Goal: Task Accomplishment & Management: Manage account settings

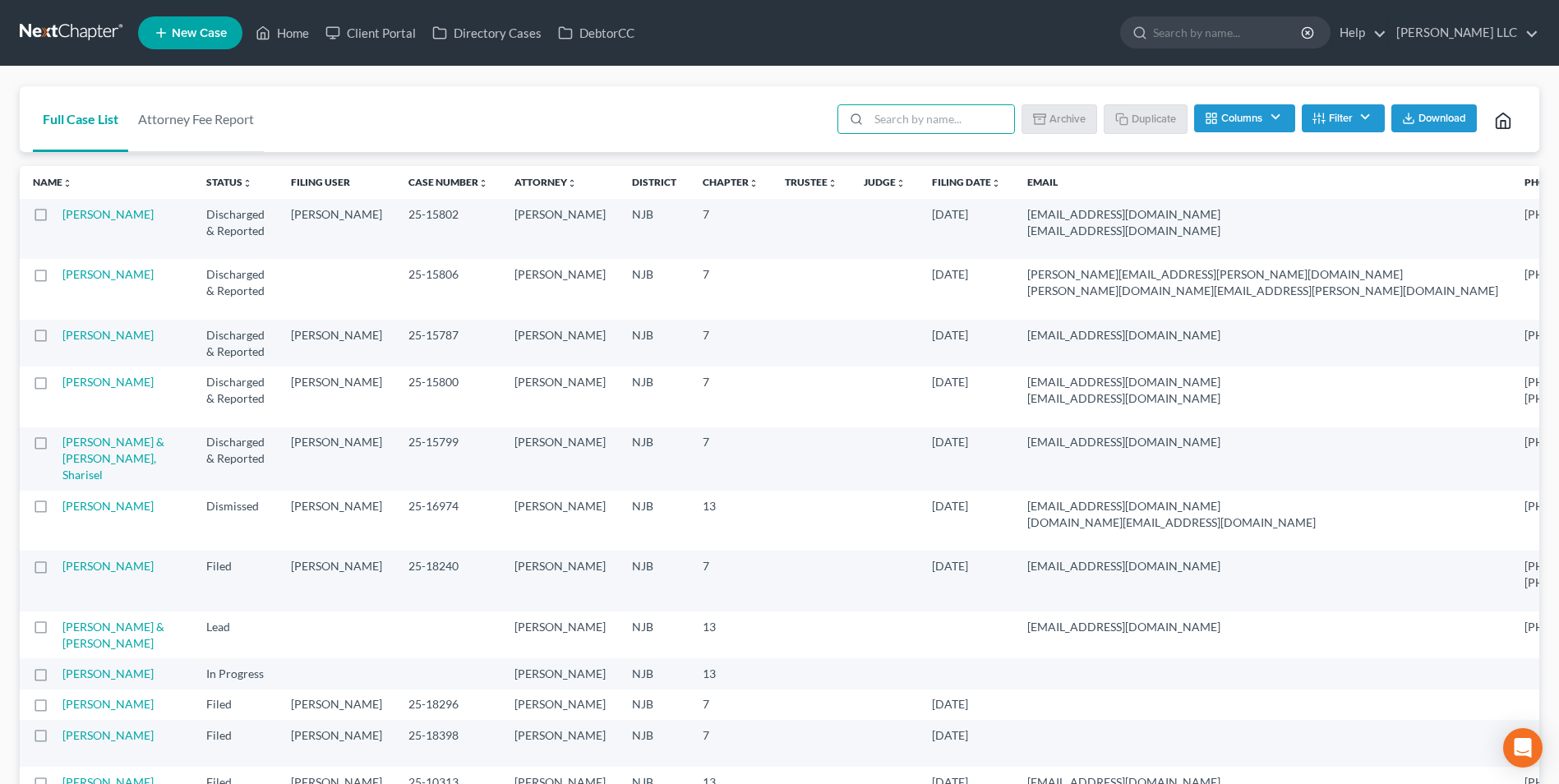
click at [935, 124] on input "search" at bounding box center [941, 119] width 146 height 28
type input "wins"
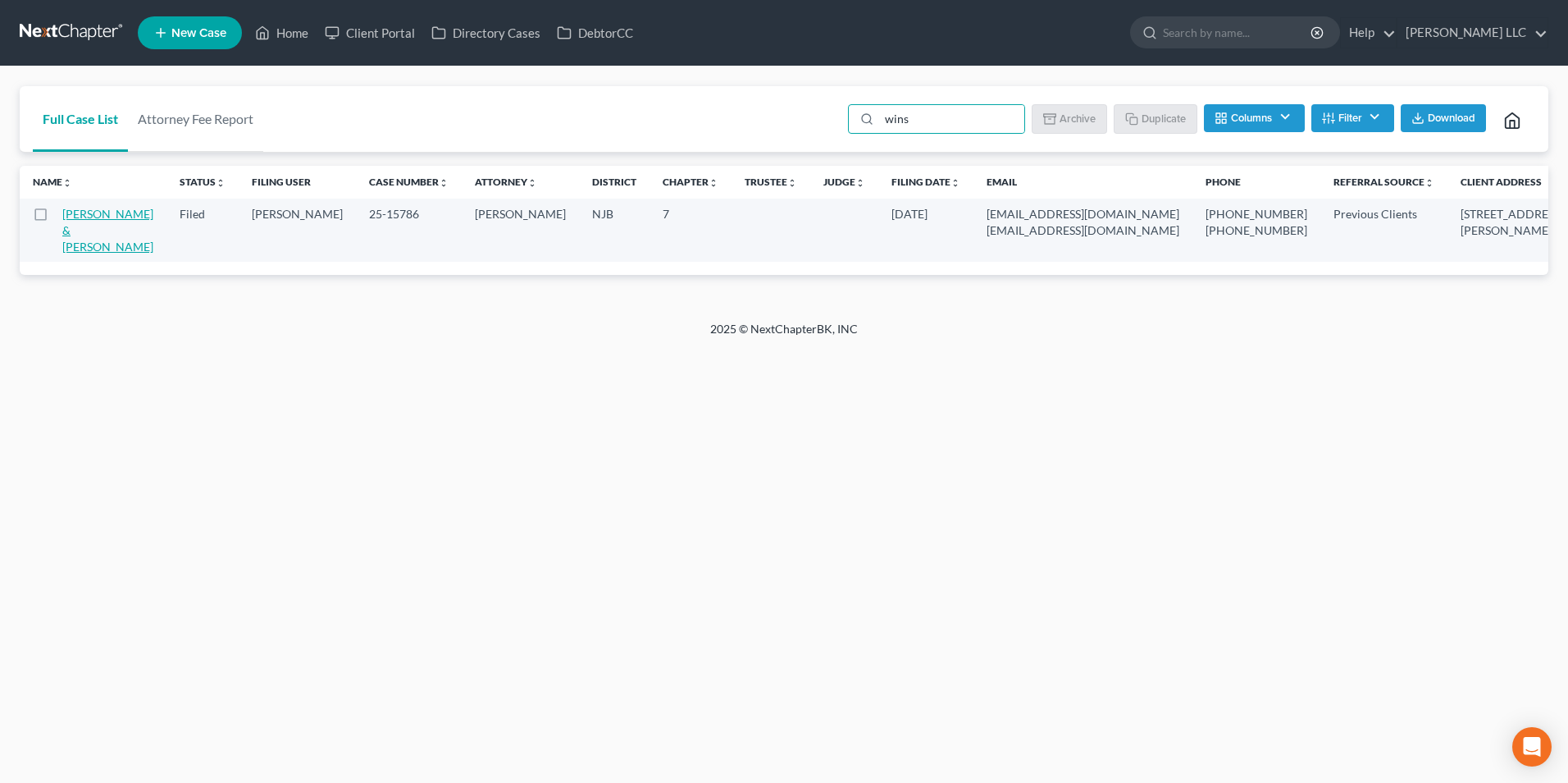
click at [75, 219] on link "[PERSON_NAME] & [PERSON_NAME]" at bounding box center [107, 230] width 91 height 46
select select "1"
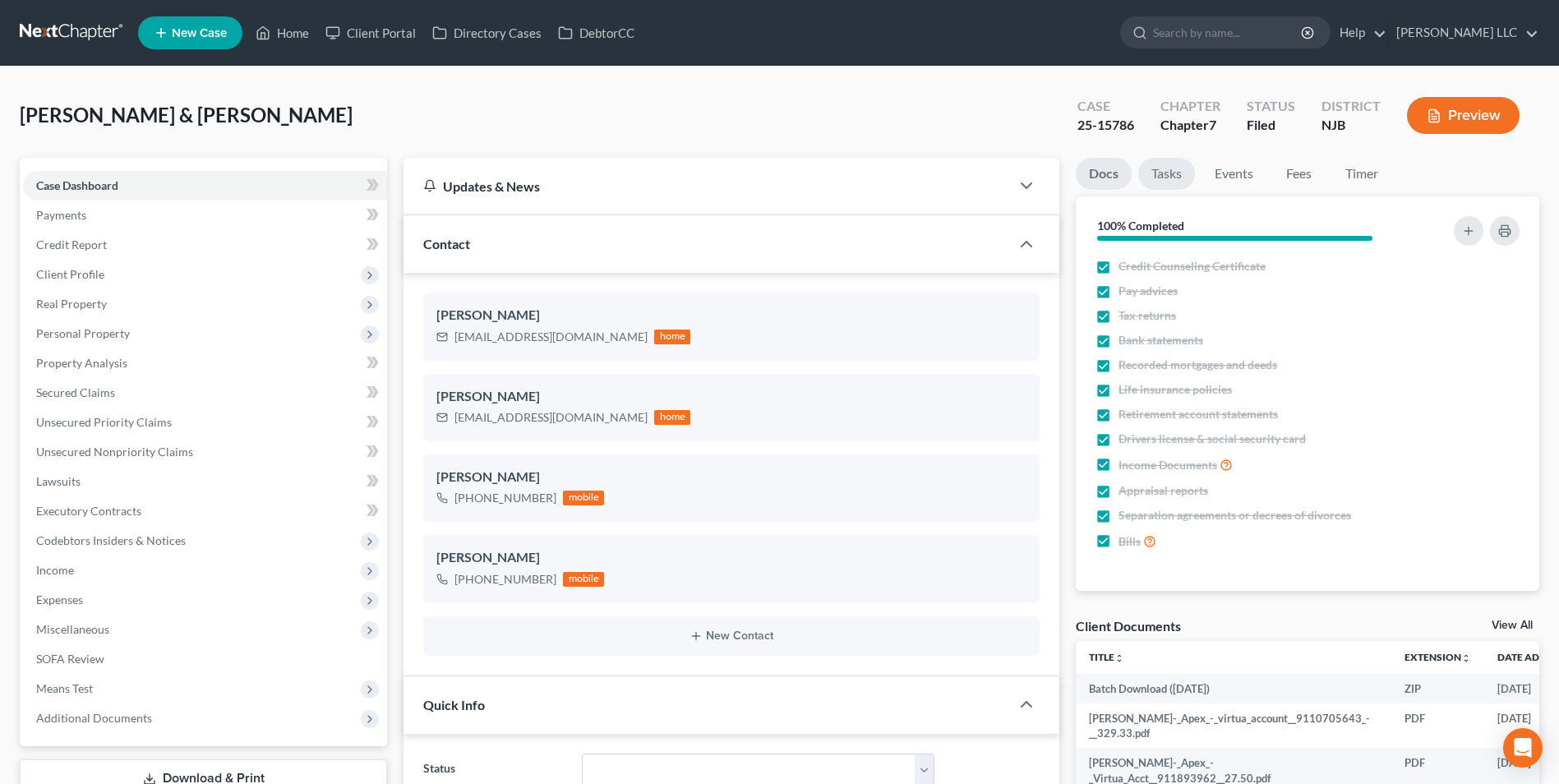
click at [1159, 170] on link "Tasks" at bounding box center [1166, 174] width 57 height 32
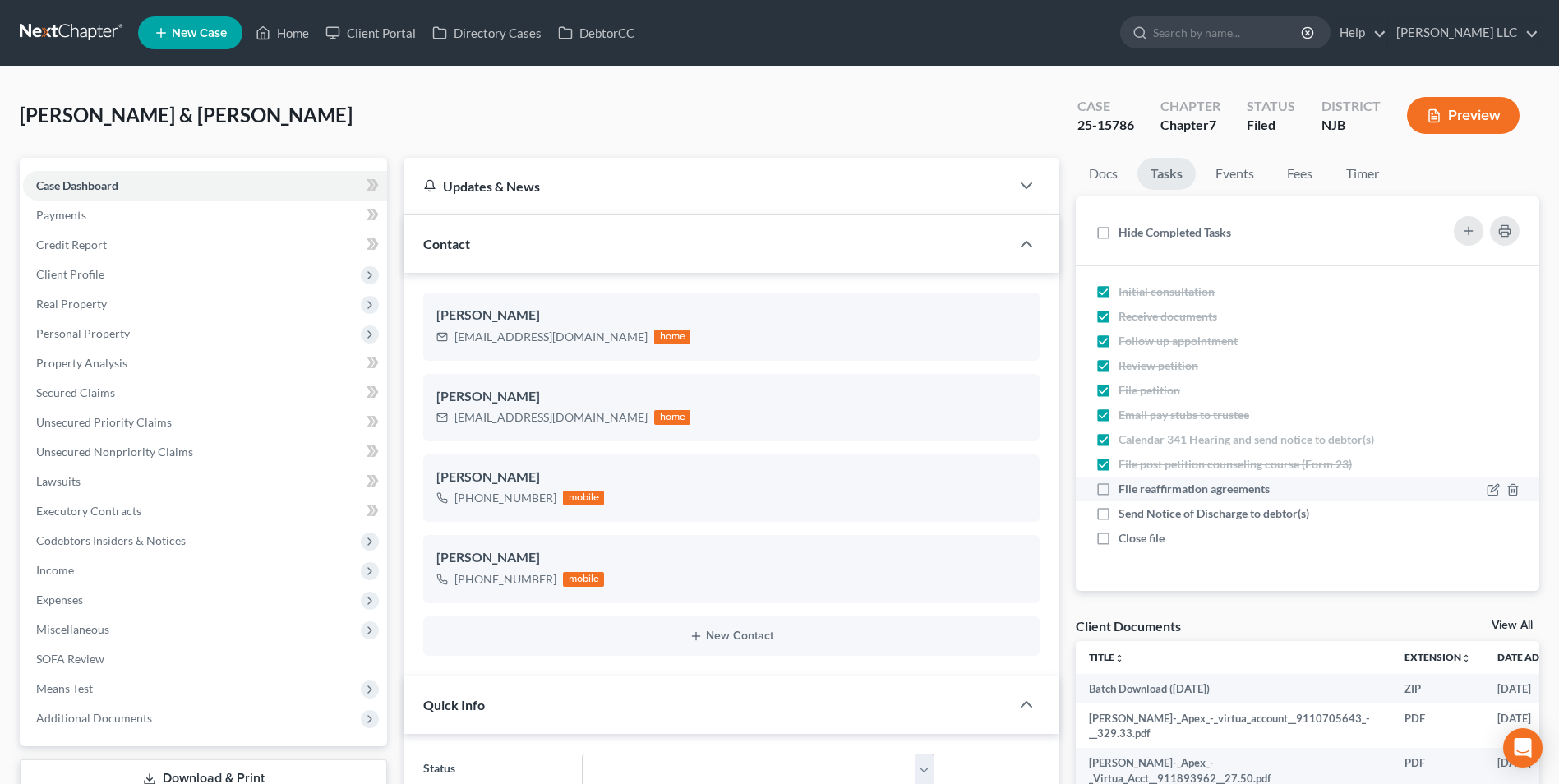
click at [1118, 492] on label "File reaffirmation agreements" at bounding box center [1200, 489] width 164 height 17
click at [1125, 492] on input "File reaffirmation agreements" at bounding box center [1130, 486] width 11 height 11
checkbox input "true"
click at [1118, 514] on label "Send Notice of Discharge to debtor(s)" at bounding box center [1220, 514] width 204 height 17
click at [1125, 514] on input "Send Notice of Discharge to debtor(s)" at bounding box center [1130, 511] width 11 height 11
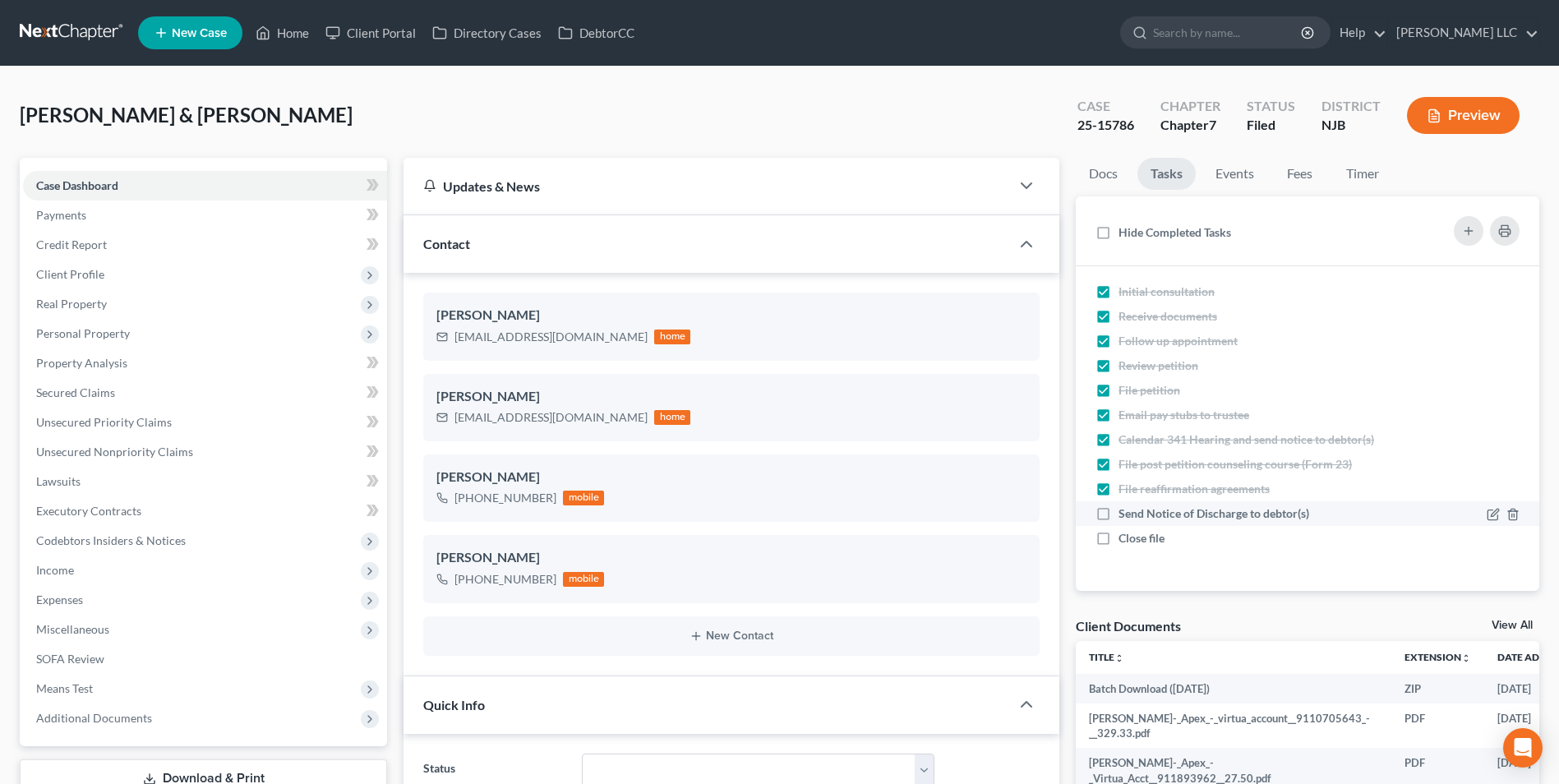
checkbox input "true"
click at [1118, 534] on label "Close file" at bounding box center [1148, 538] width 59 height 17
click at [1125, 534] on input "Close file" at bounding box center [1130, 535] width 11 height 11
checkbox input "true"
click at [1236, 171] on link "Events" at bounding box center [1234, 174] width 65 height 32
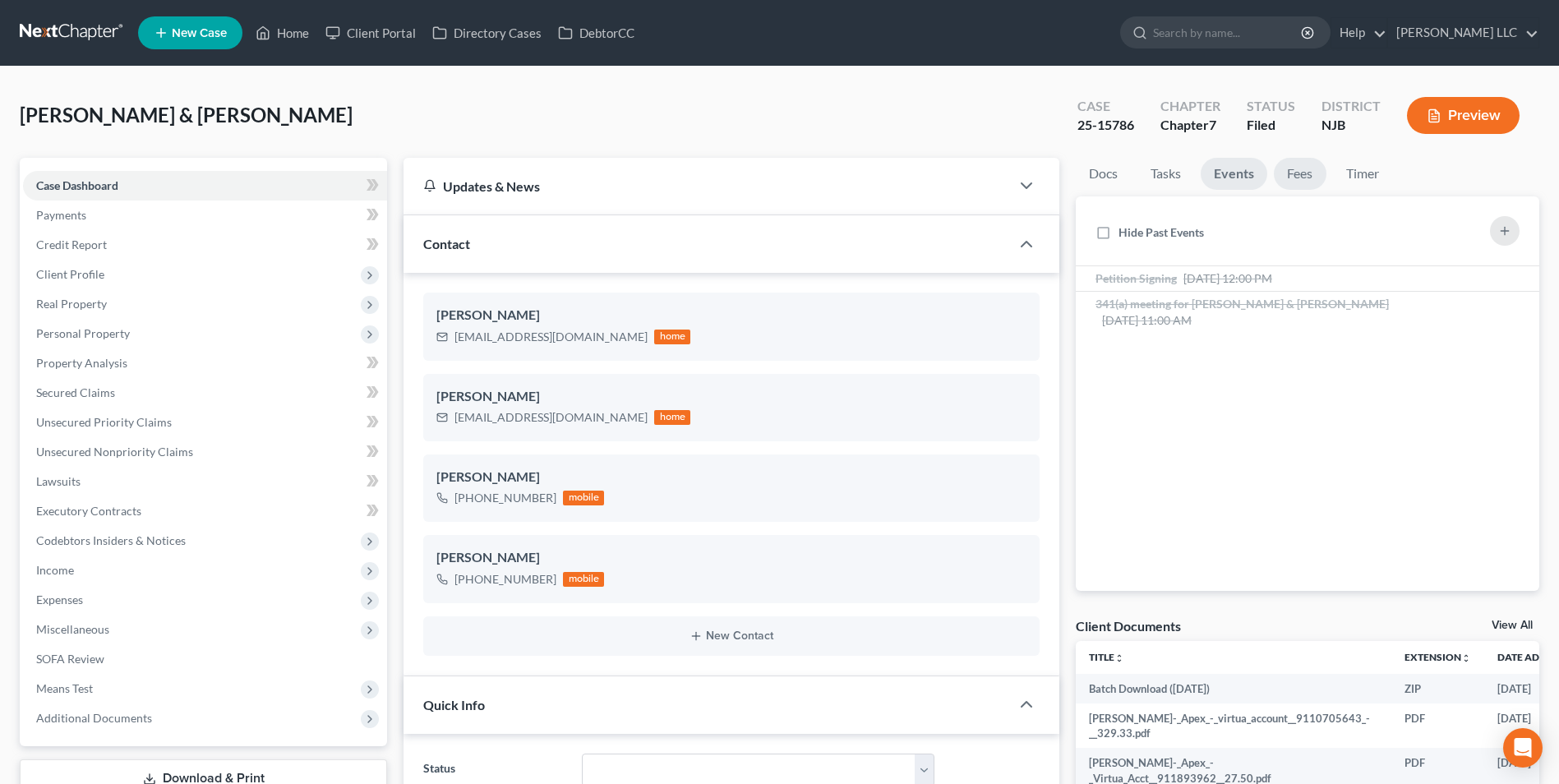
click at [1296, 181] on link "Fees" at bounding box center [1300, 174] width 53 height 32
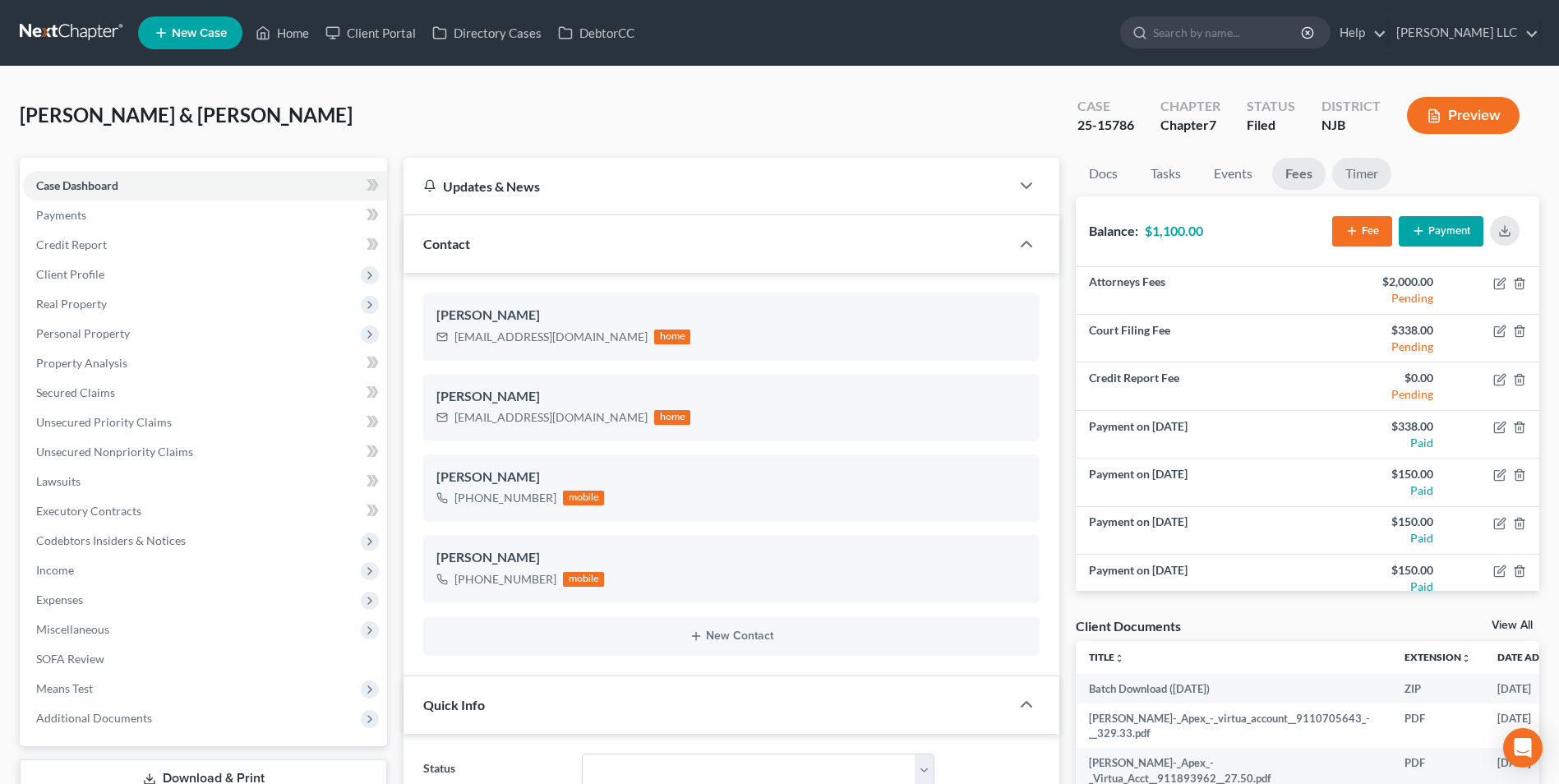
click at [1359, 176] on link "Timer" at bounding box center [1361, 174] width 59 height 32
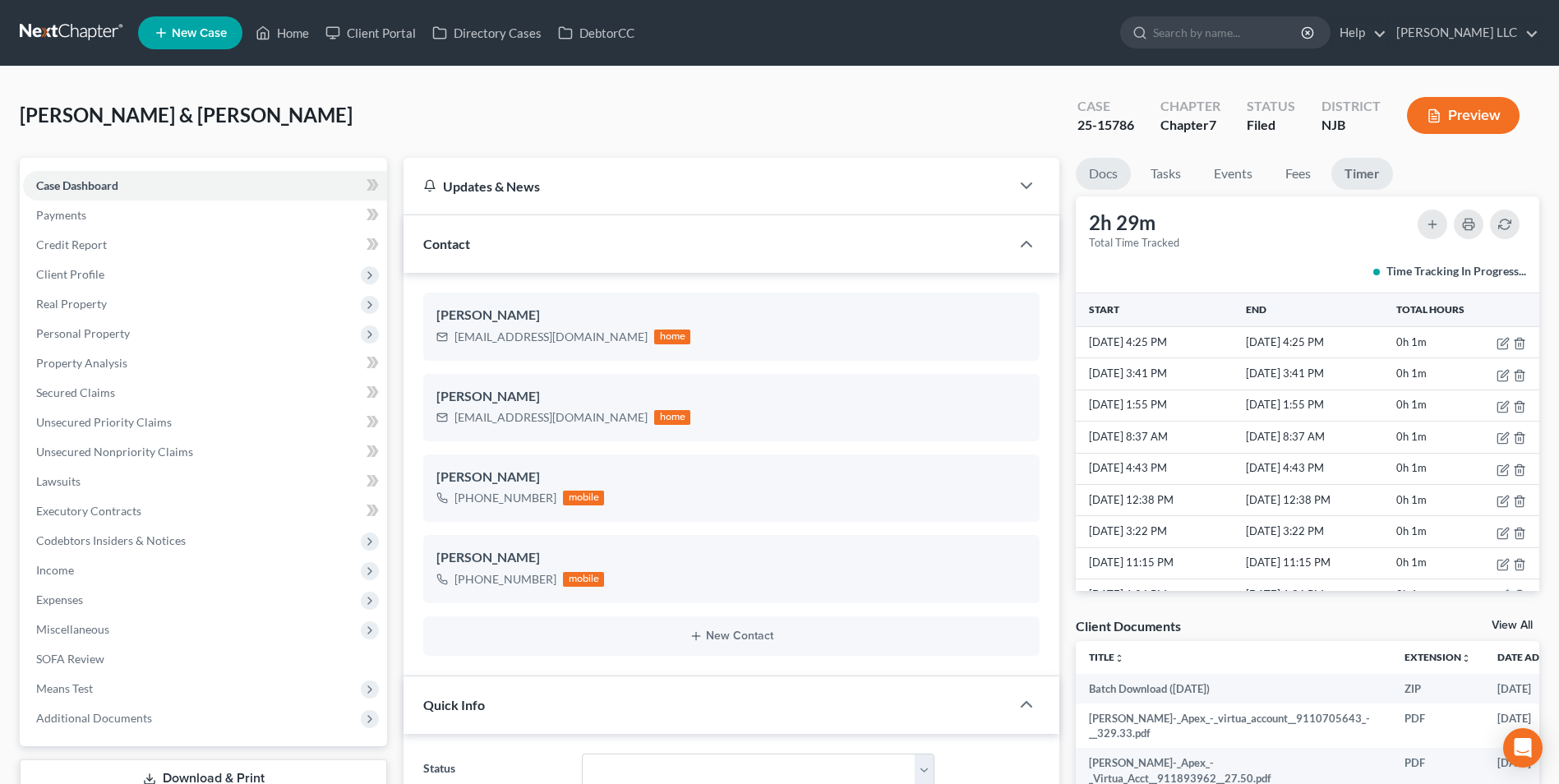
click at [1105, 170] on link "Docs" at bounding box center [1102, 174] width 55 height 32
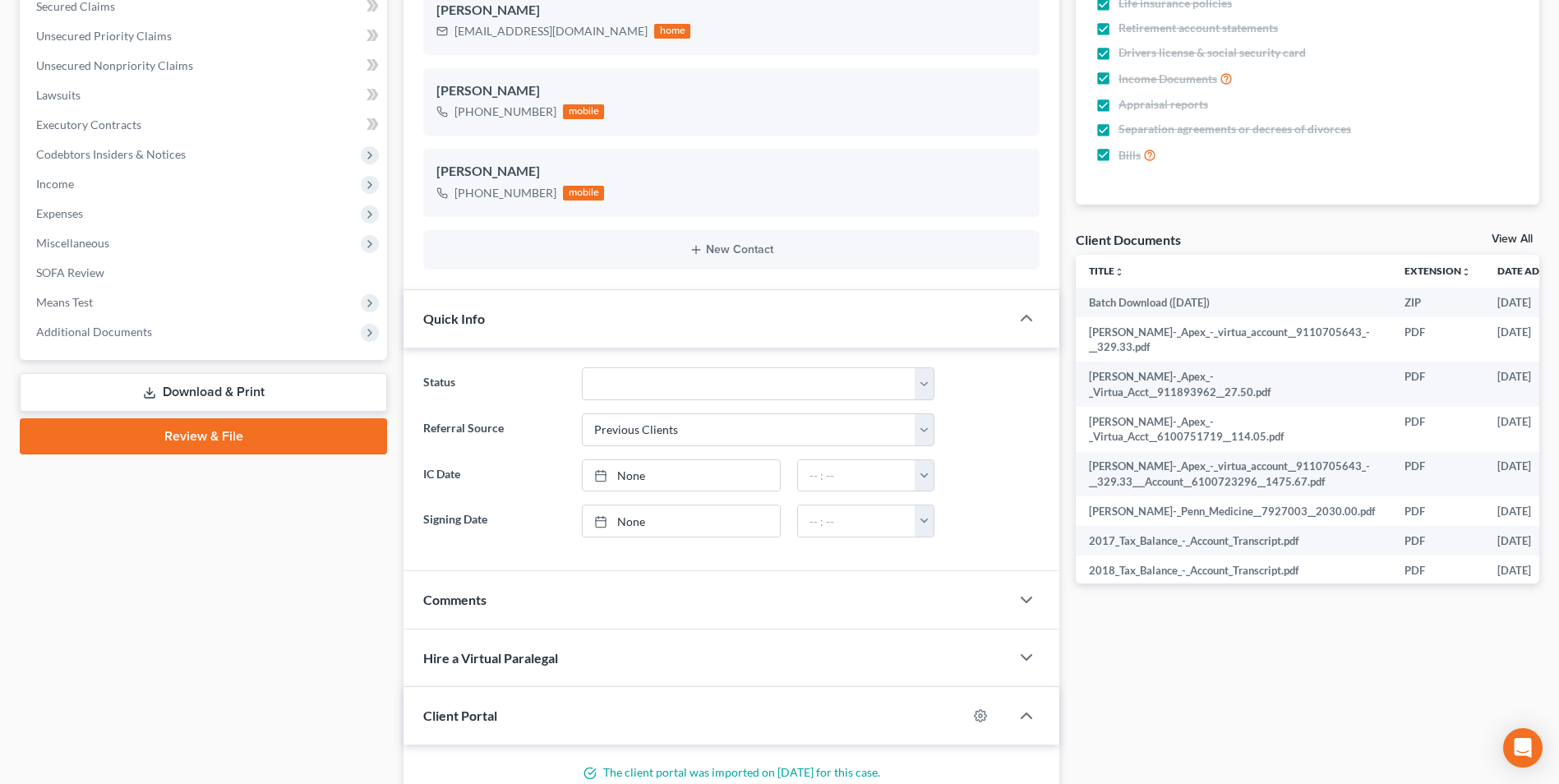
scroll to position [575, 0]
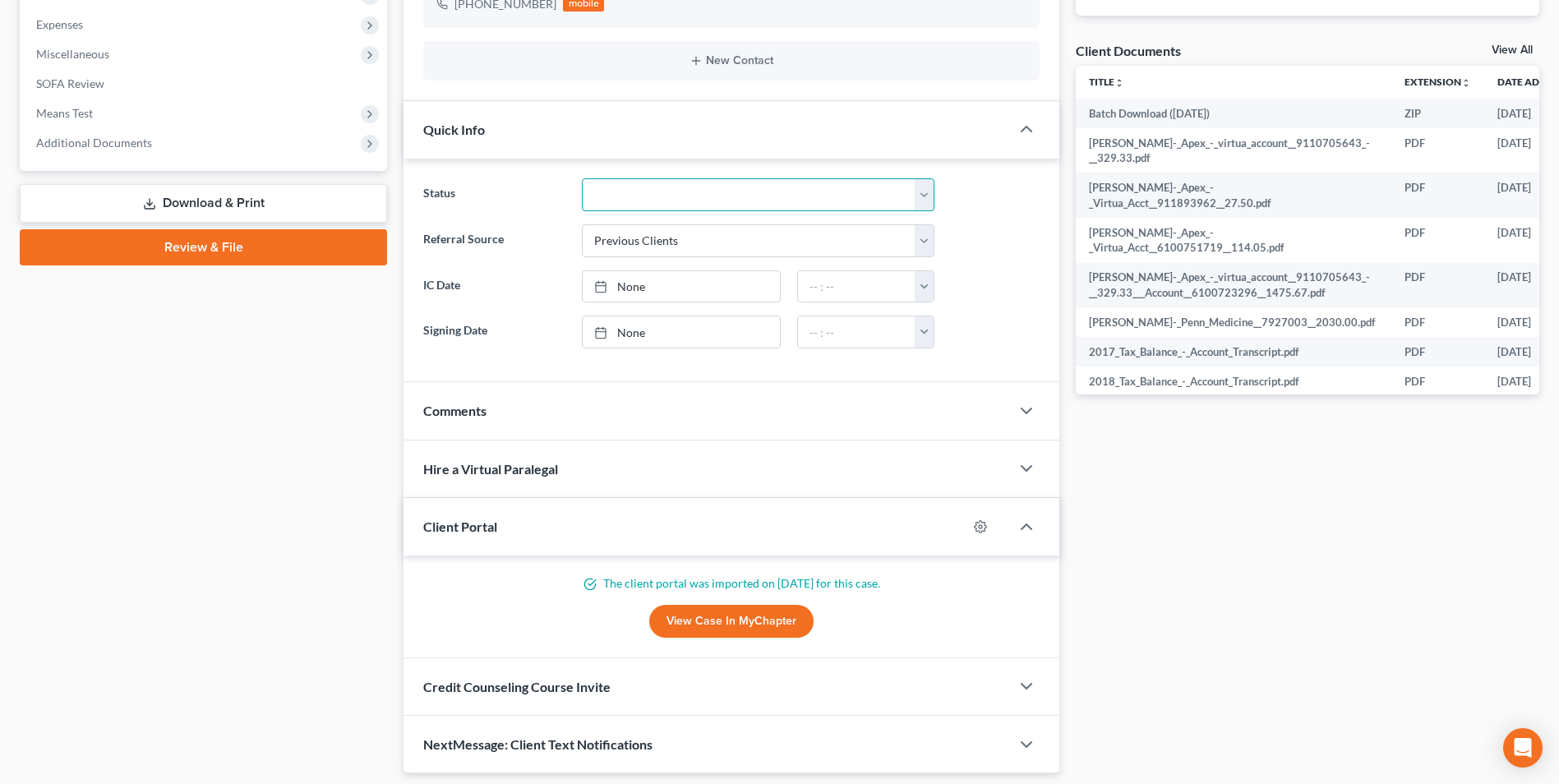
click at [652, 189] on select "Discharged Discharged & Reported Discharge Litigation Dismissal Notice Dismisse…" at bounding box center [758, 194] width 353 height 32
select select "1"
click at [582, 178] on select "Discharged Discharged & Reported Discharge Litigation Dismissal Notice Dismisse…" at bounding box center [758, 194] width 353 height 32
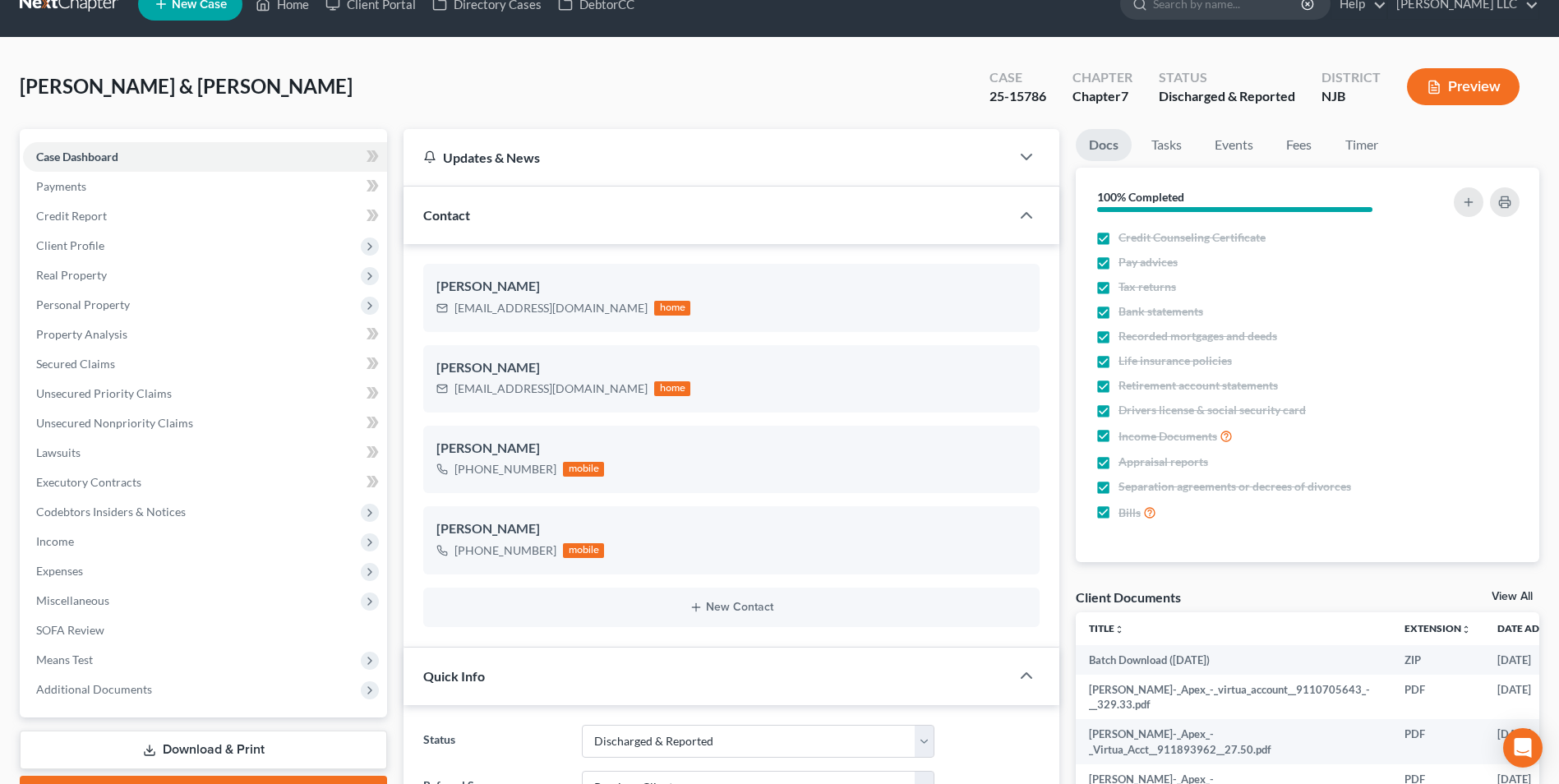
scroll to position [0, 0]
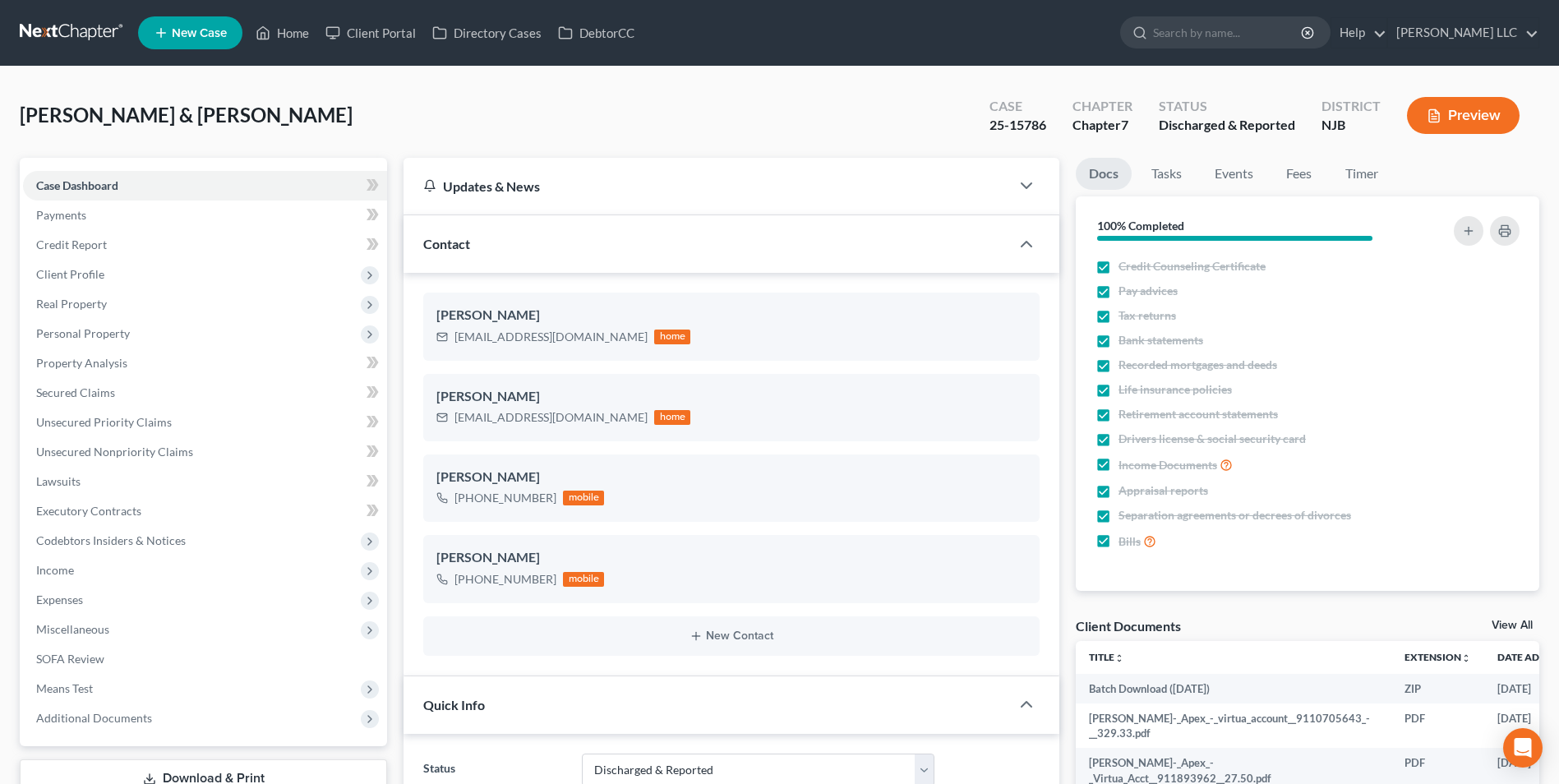
click at [67, 30] on link at bounding box center [71, 32] width 105 height 30
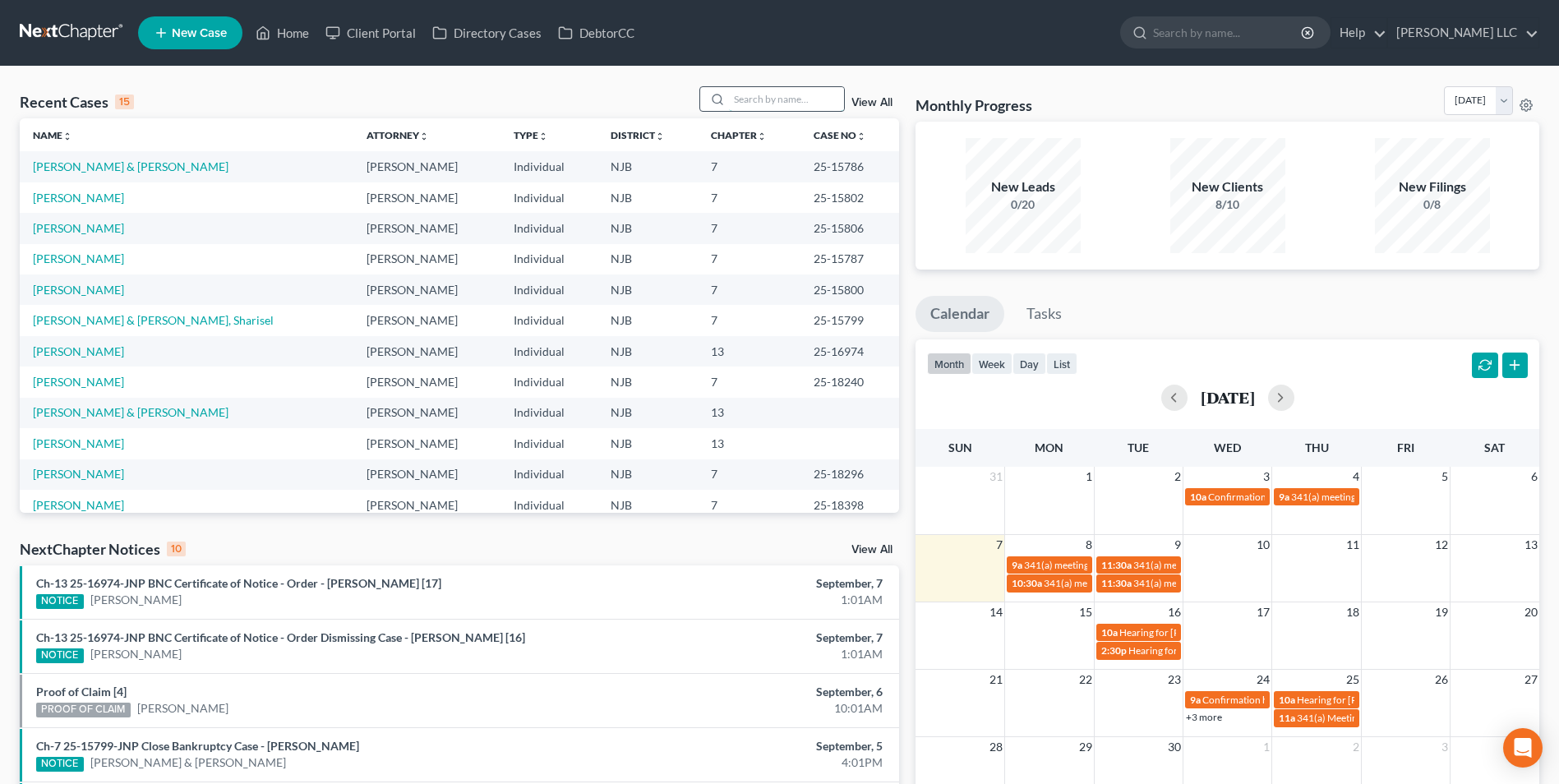
click at [754, 101] on input "search" at bounding box center [786, 99] width 115 height 24
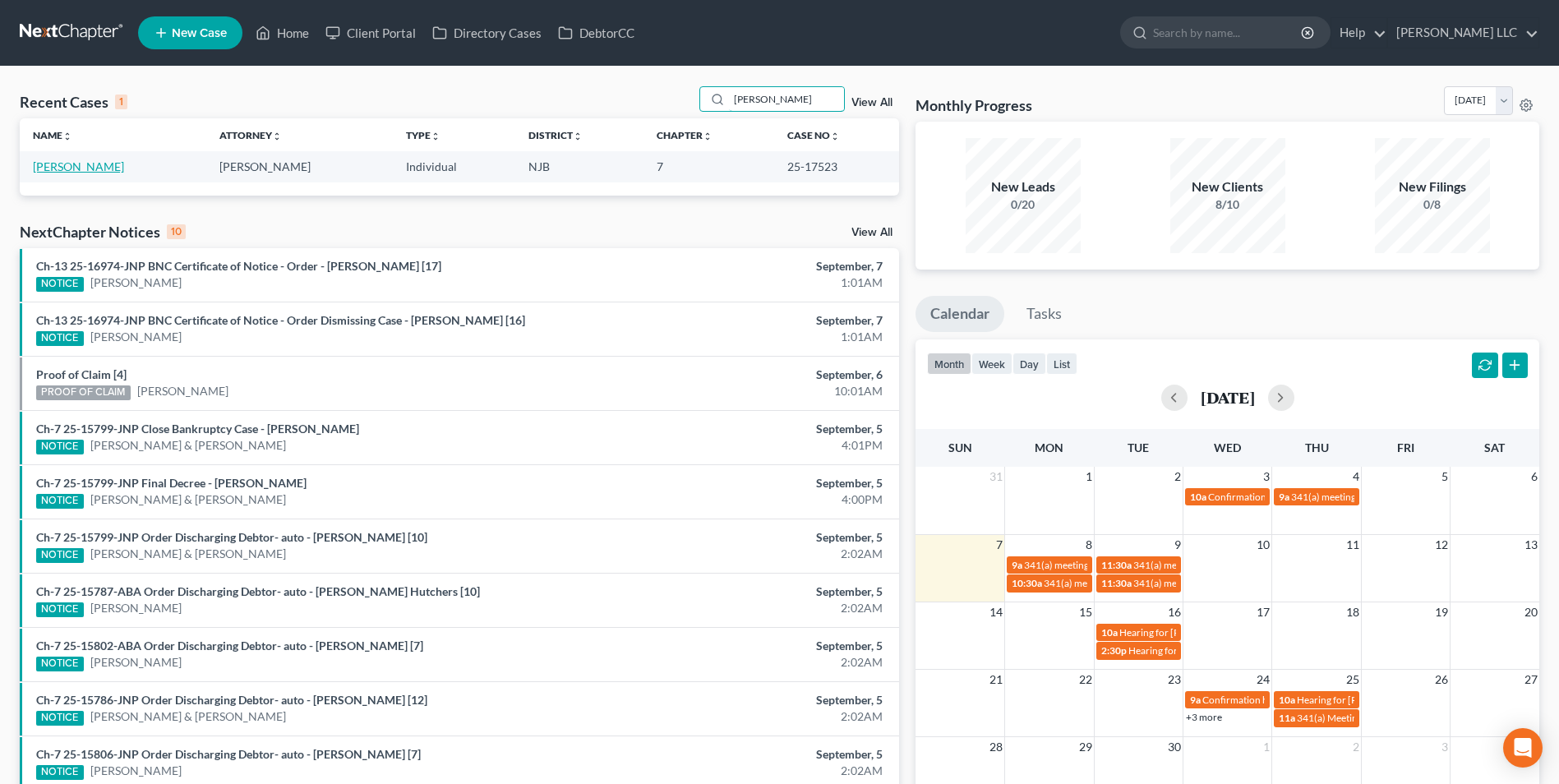
type input "smith"
click at [65, 171] on link "[PERSON_NAME]" at bounding box center [78, 166] width 91 height 14
select select "0"
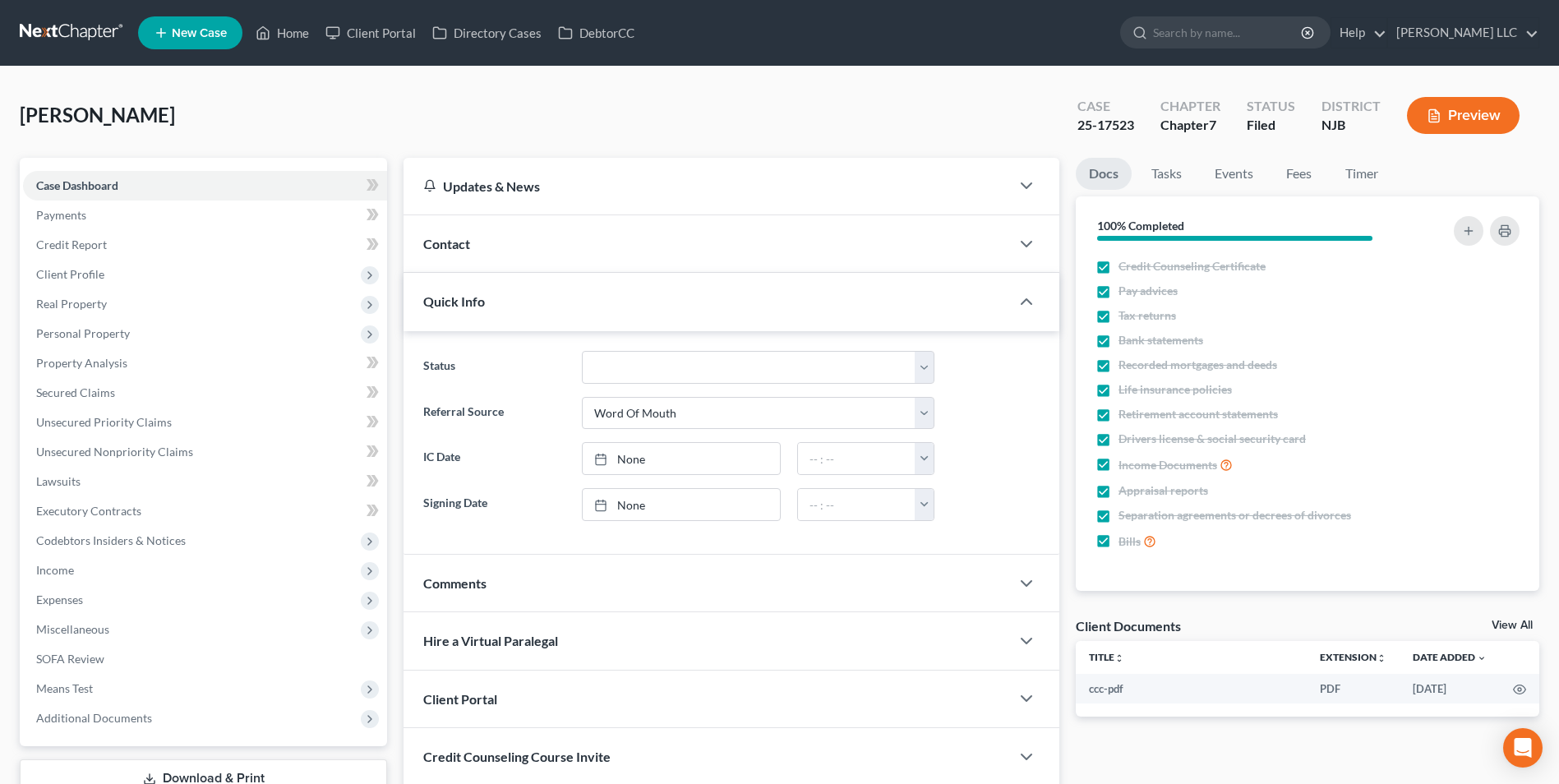
click at [535, 243] on div "Contact" at bounding box center [706, 243] width 606 height 57
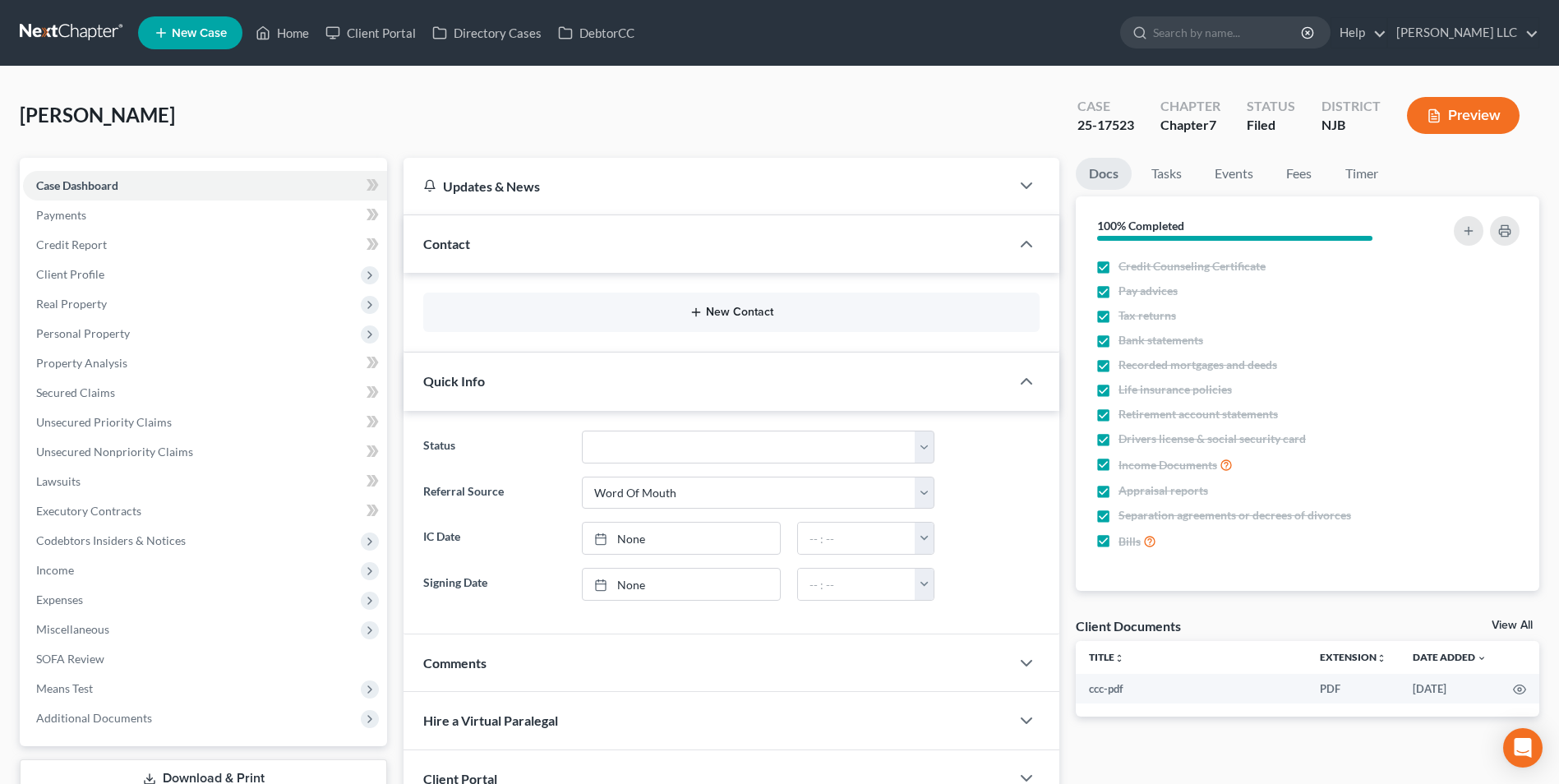
click at [692, 308] on icon "button" at bounding box center [696, 312] width 13 height 13
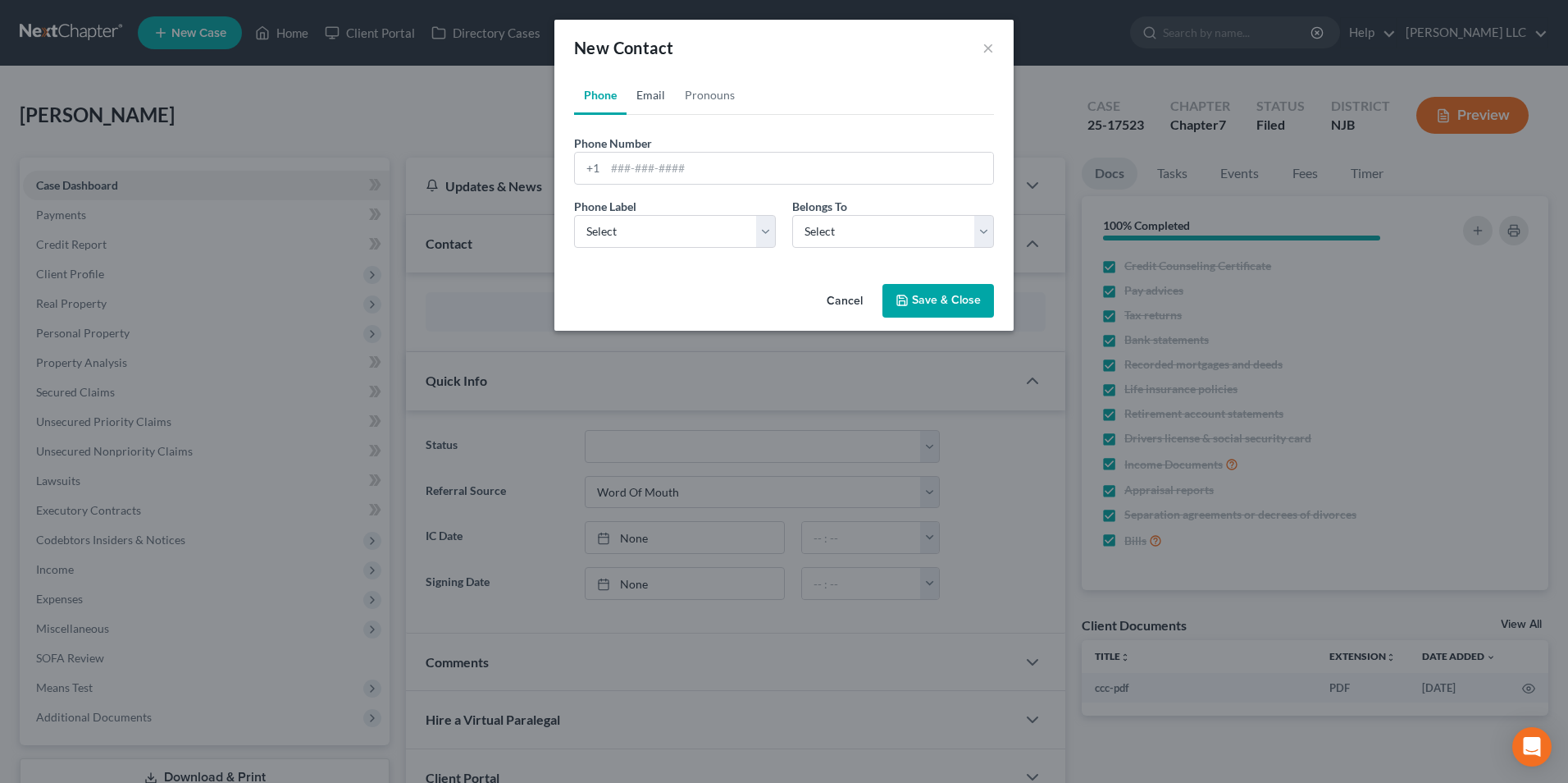
click at [646, 95] on link "Email" at bounding box center [651, 95] width 48 height 40
click at [661, 165] on input "email" at bounding box center [798, 169] width 388 height 32
paste input "Joan smith <smithconnorsjoan@gmail.com>"
type input "smithconnorsjoan@gmail.com"
click at [684, 224] on select "Select Home Work Other" at bounding box center [675, 231] width 202 height 32
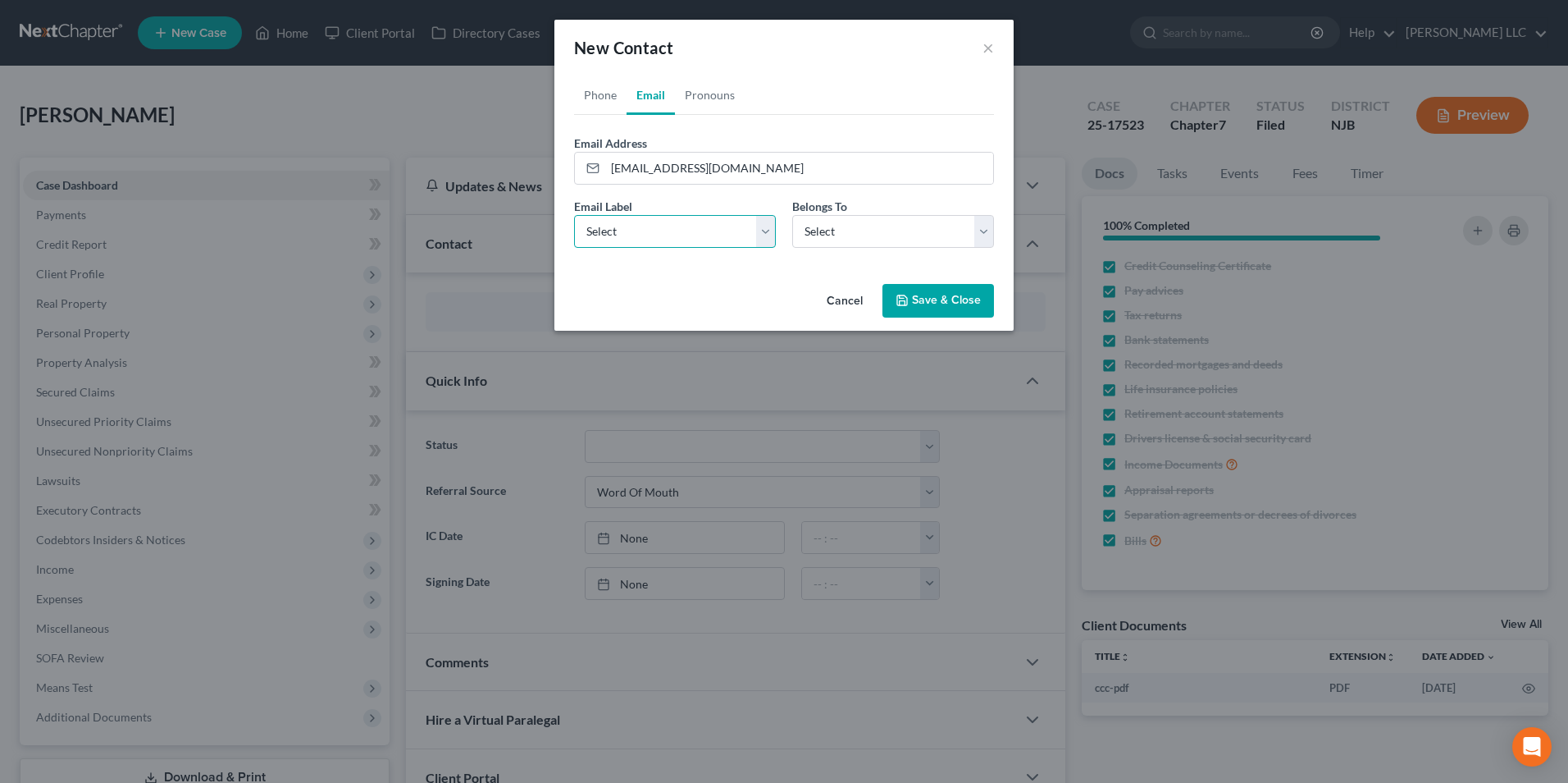
select select "0"
click at [574, 215] on select "Select Home Work Other" at bounding box center [675, 231] width 202 height 32
drag, startPoint x: 869, startPoint y: 225, endPoint x: 848, endPoint y: 242, distance: 27.0
click at [869, 225] on select "Select Client Other" at bounding box center [893, 231] width 202 height 32
select select "0"
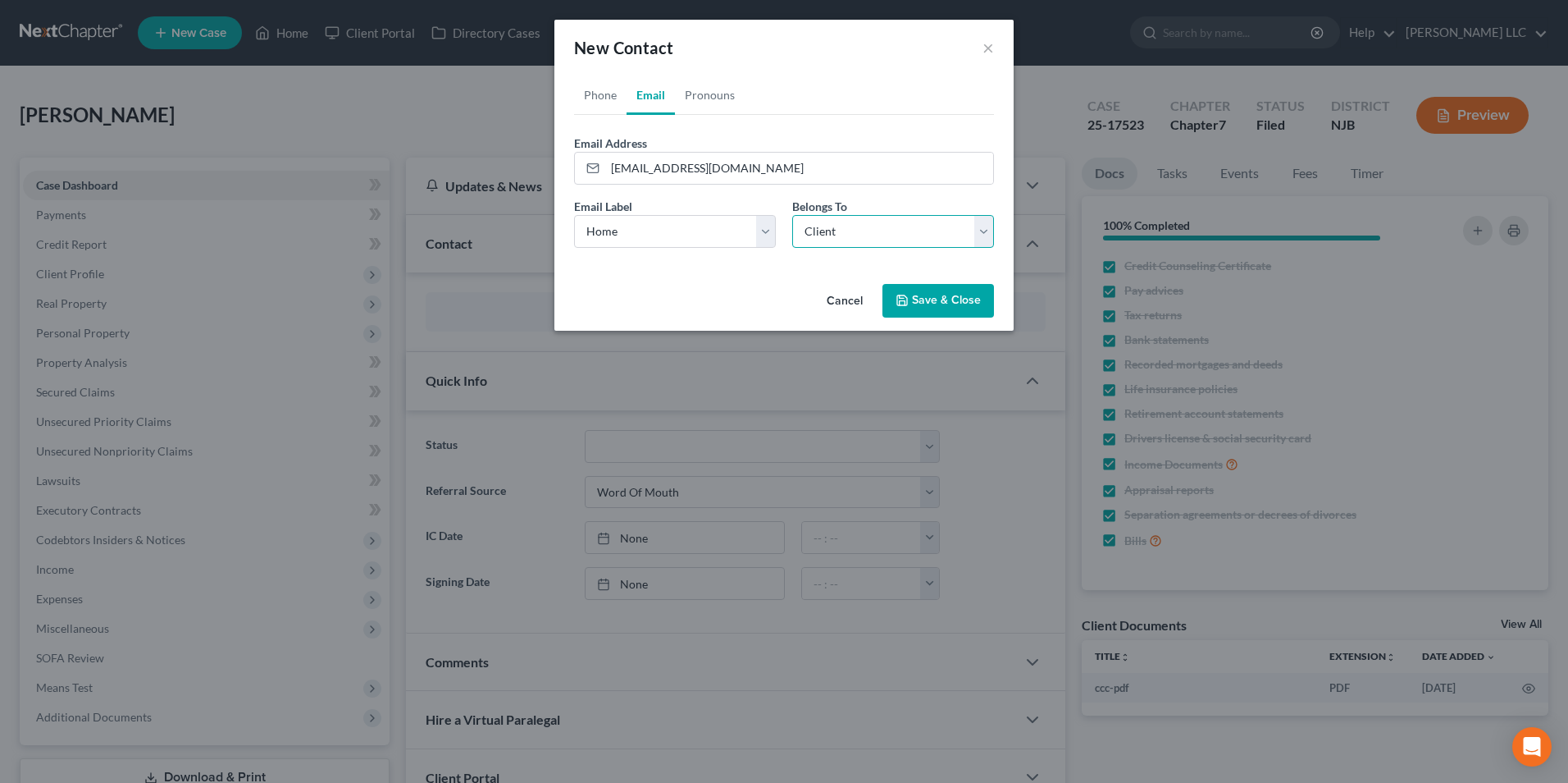
click at [792, 215] on select "Select Client Other" at bounding box center [893, 231] width 202 height 32
click at [925, 305] on button "Save & Close" at bounding box center [938, 300] width 111 height 34
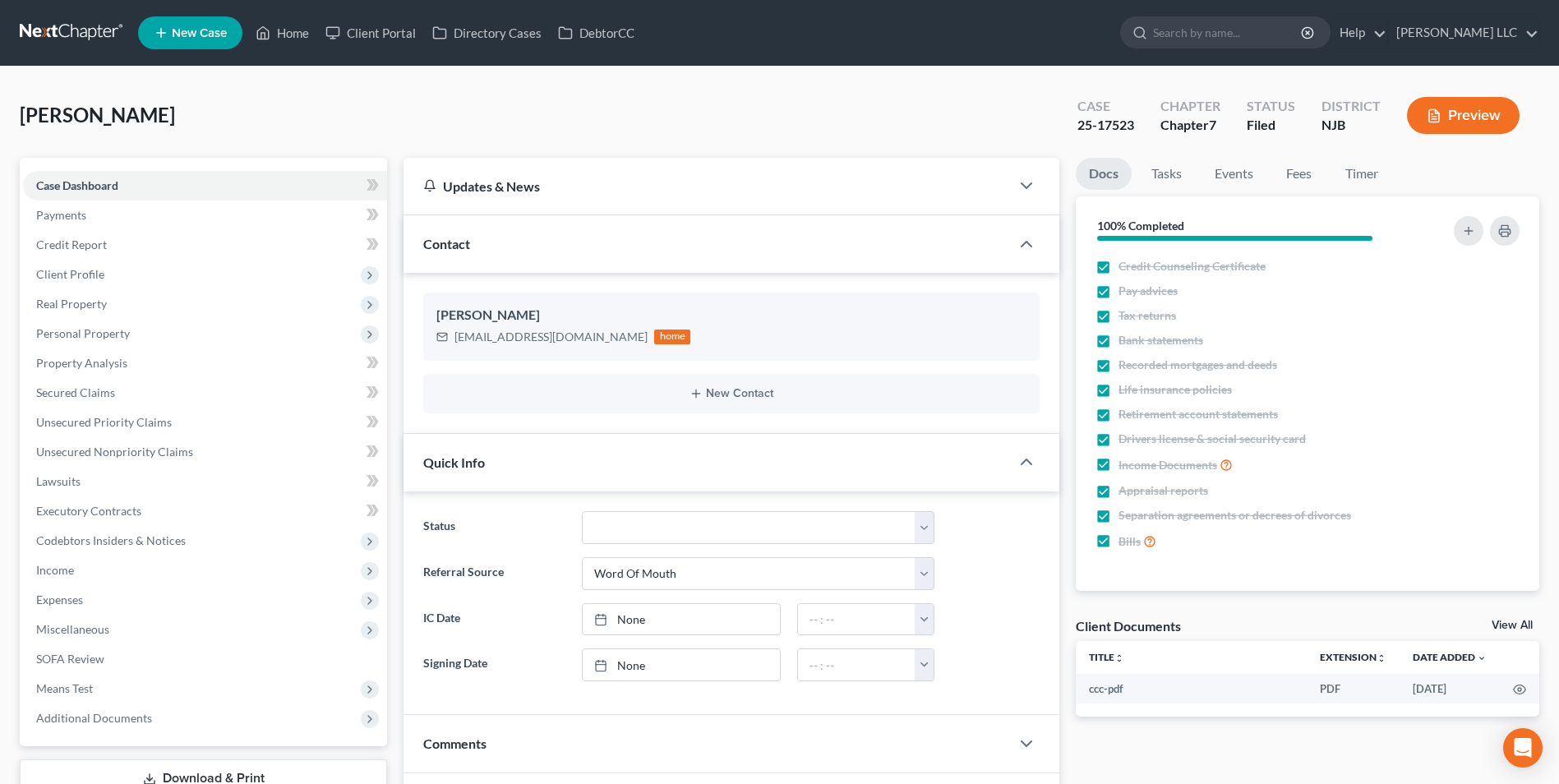
click at [75, 31] on link at bounding box center [71, 32] width 105 height 30
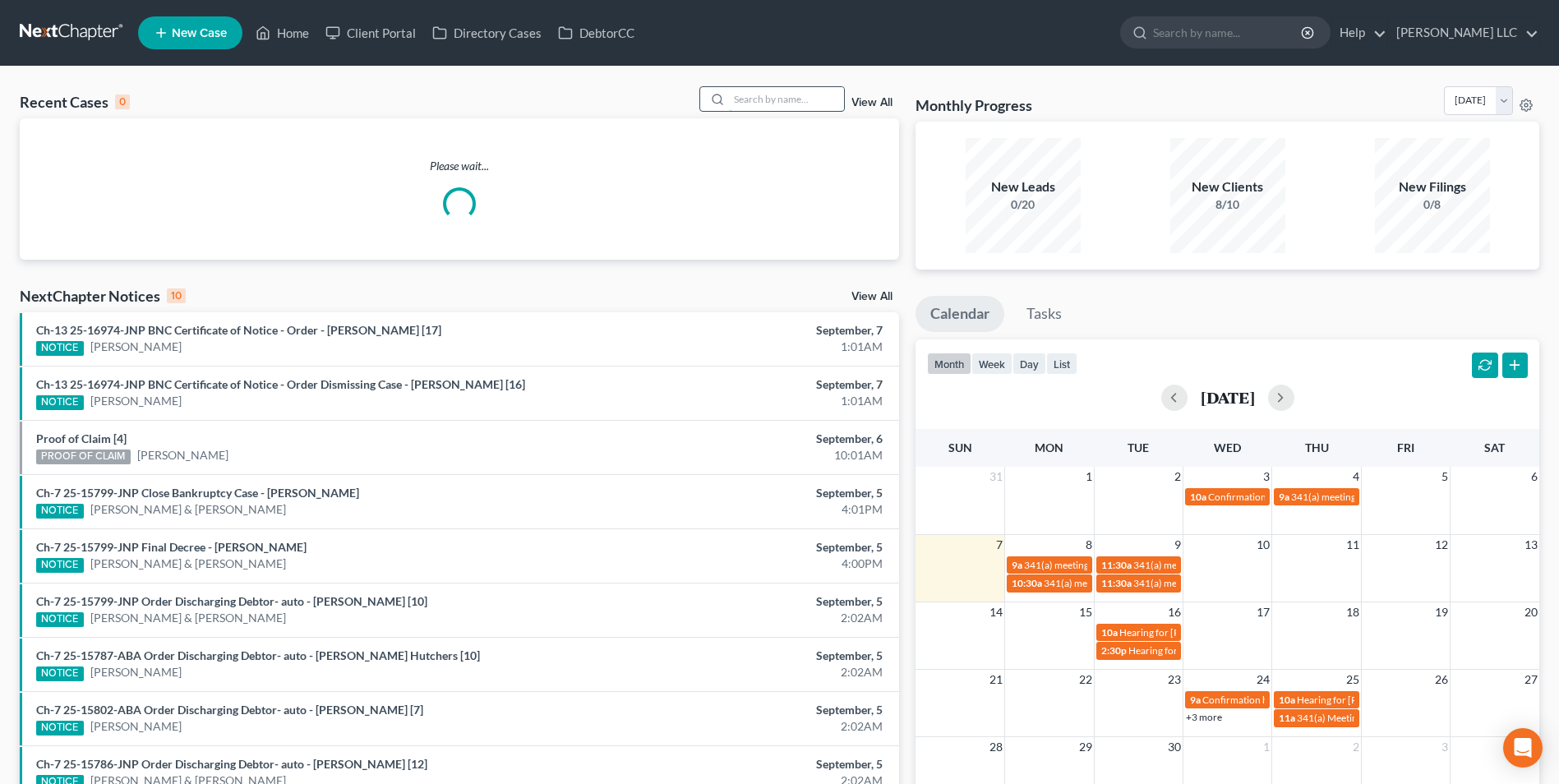
click at [760, 96] on input "search" at bounding box center [786, 99] width 115 height 24
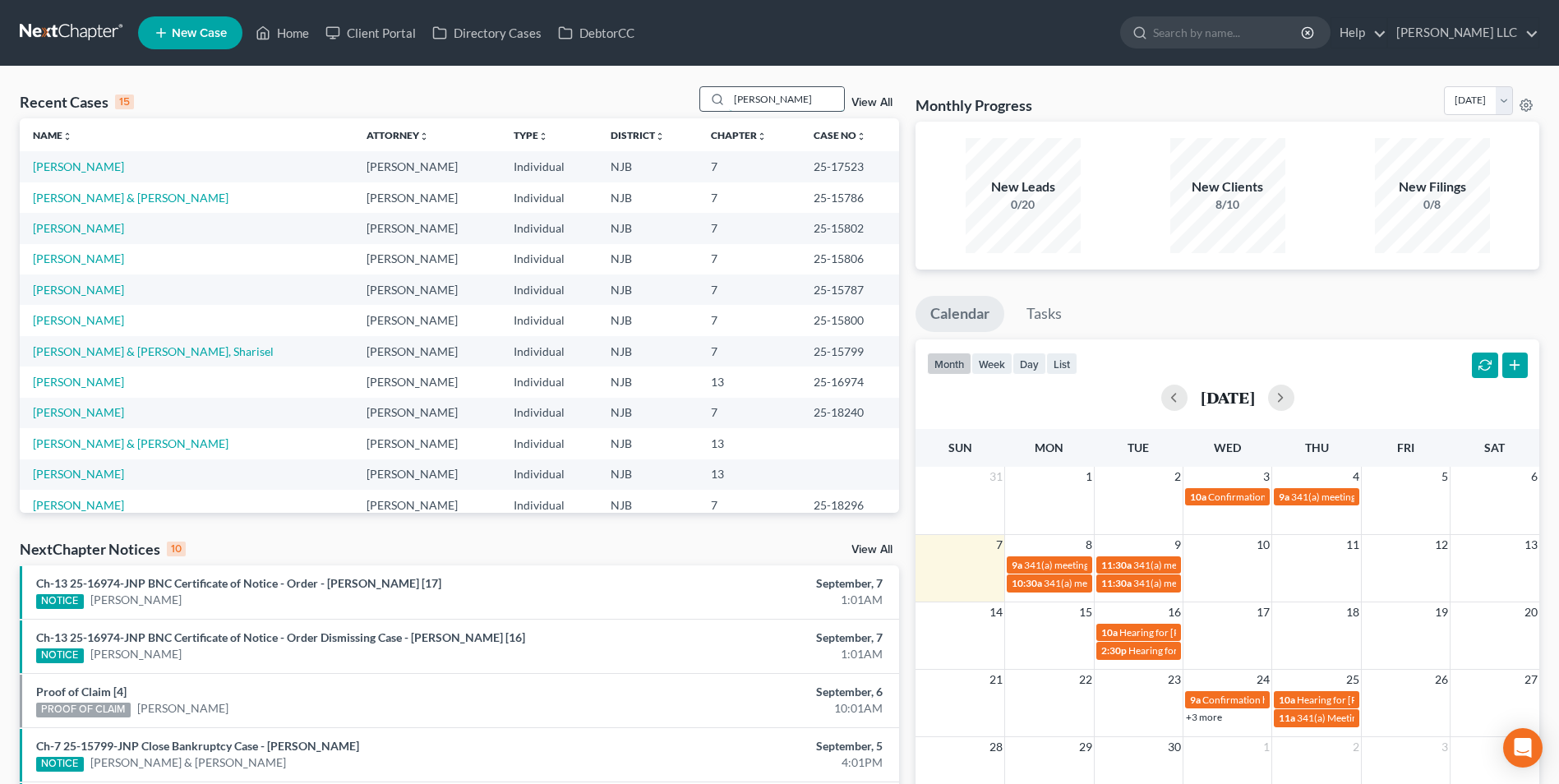
type input "garcia"
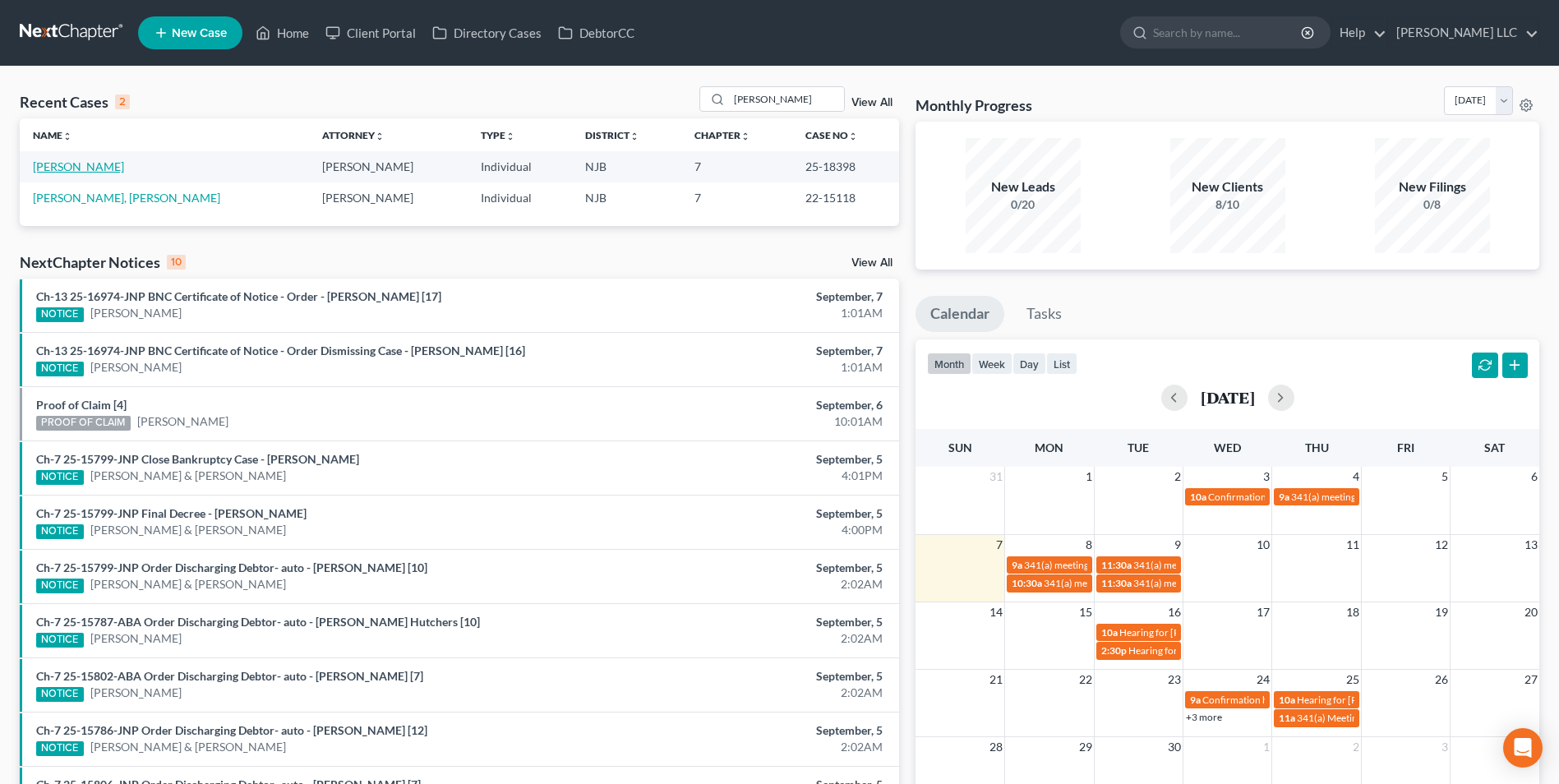
click at [83, 169] on link "[PERSON_NAME]" at bounding box center [78, 166] width 91 height 14
select select "6"
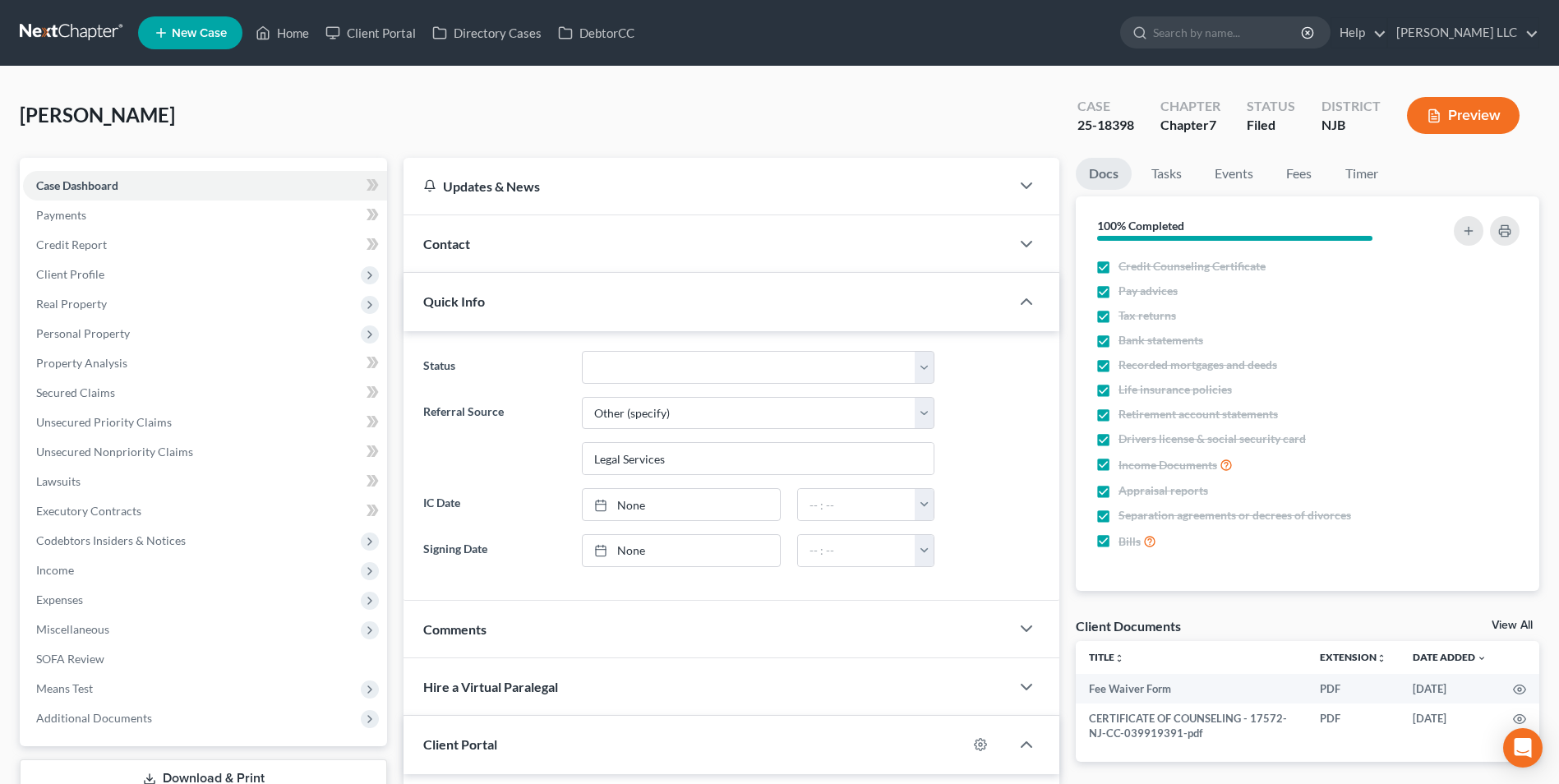
click at [539, 251] on div "Contact" at bounding box center [706, 243] width 606 height 57
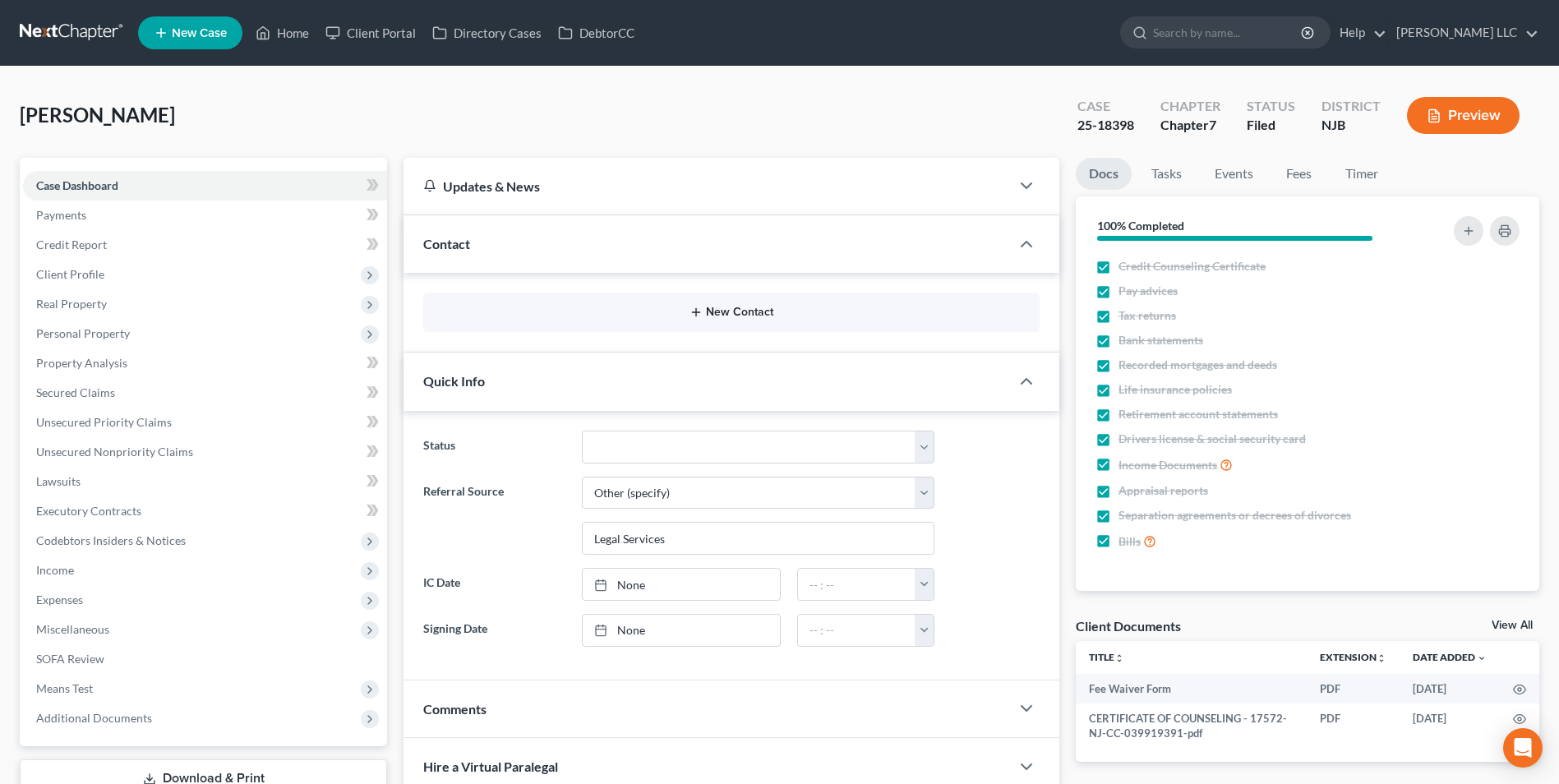
click at [595, 318] on button "New Contact" at bounding box center [731, 312] width 590 height 13
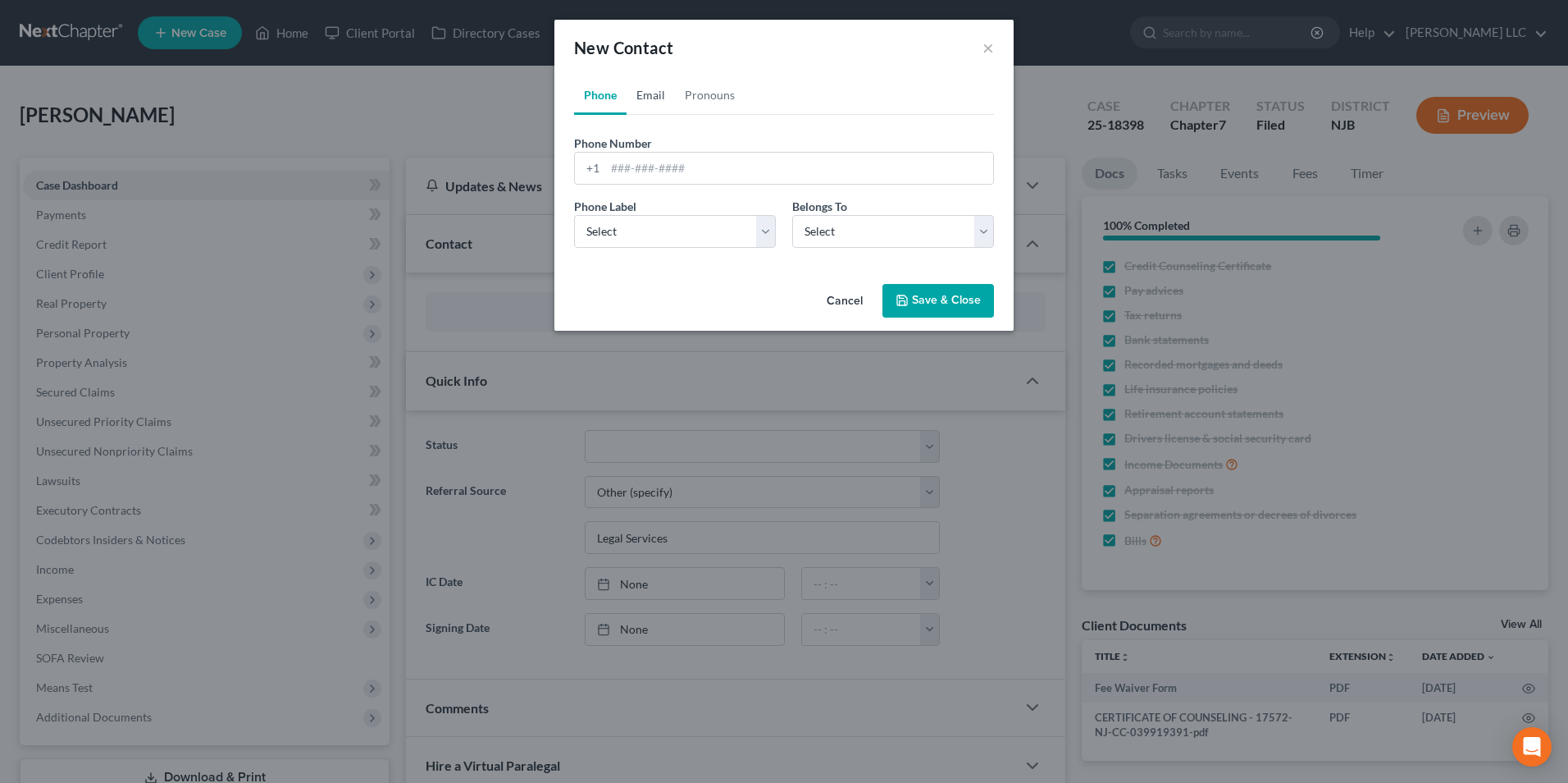
click at [645, 93] on link "Email" at bounding box center [651, 95] width 48 height 40
click at [642, 172] on input "email" at bounding box center [798, 169] width 388 height 32
paste input "Armando Giovanni Garcia Jr. <aggarciajr@protonmail.com>"
type input "aggarciajr@protonmail.com"
click at [715, 236] on select "Select Home Work Other" at bounding box center [675, 231] width 202 height 32
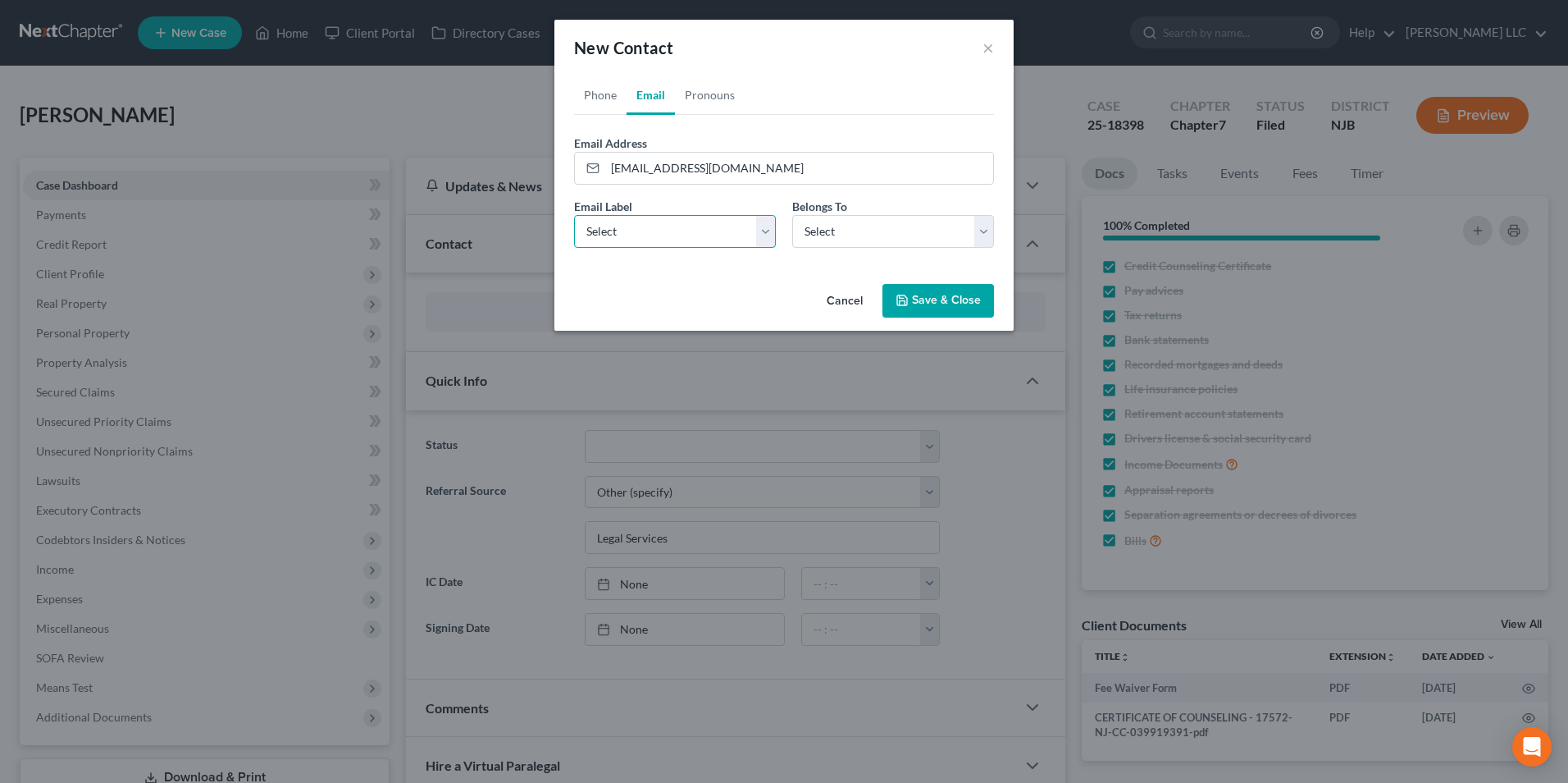
select select "0"
click at [574, 215] on select "Select Home Work Other" at bounding box center [675, 231] width 202 height 32
click at [824, 233] on select "Select Client Other" at bounding box center [893, 231] width 202 height 32
select select "0"
click at [792, 215] on select "Select Client Other" at bounding box center [893, 231] width 202 height 32
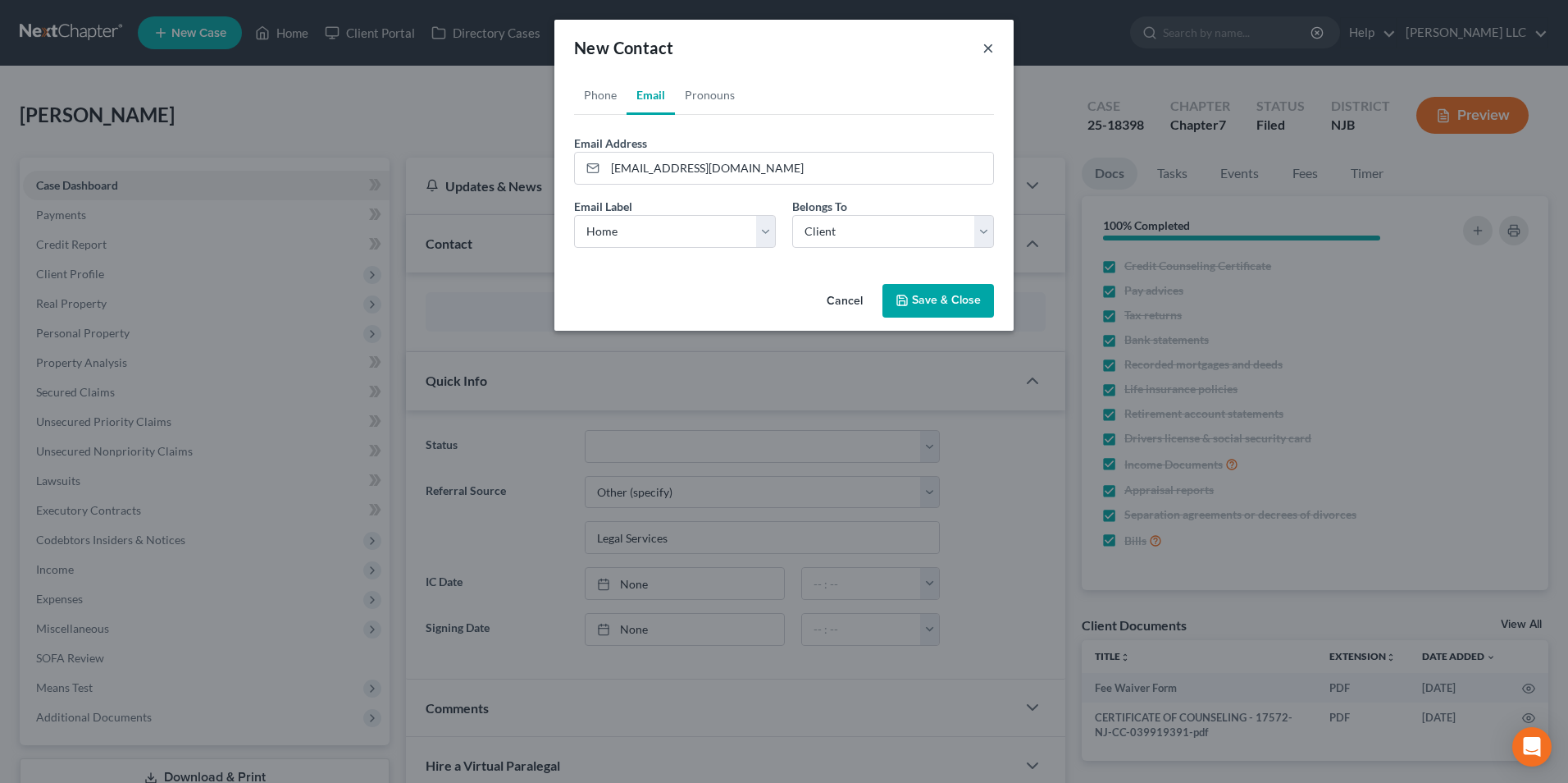
click at [994, 50] on div "New Contact ×" at bounding box center [784, 47] width 459 height 56
click at [987, 46] on button "×" at bounding box center [988, 47] width 11 height 19
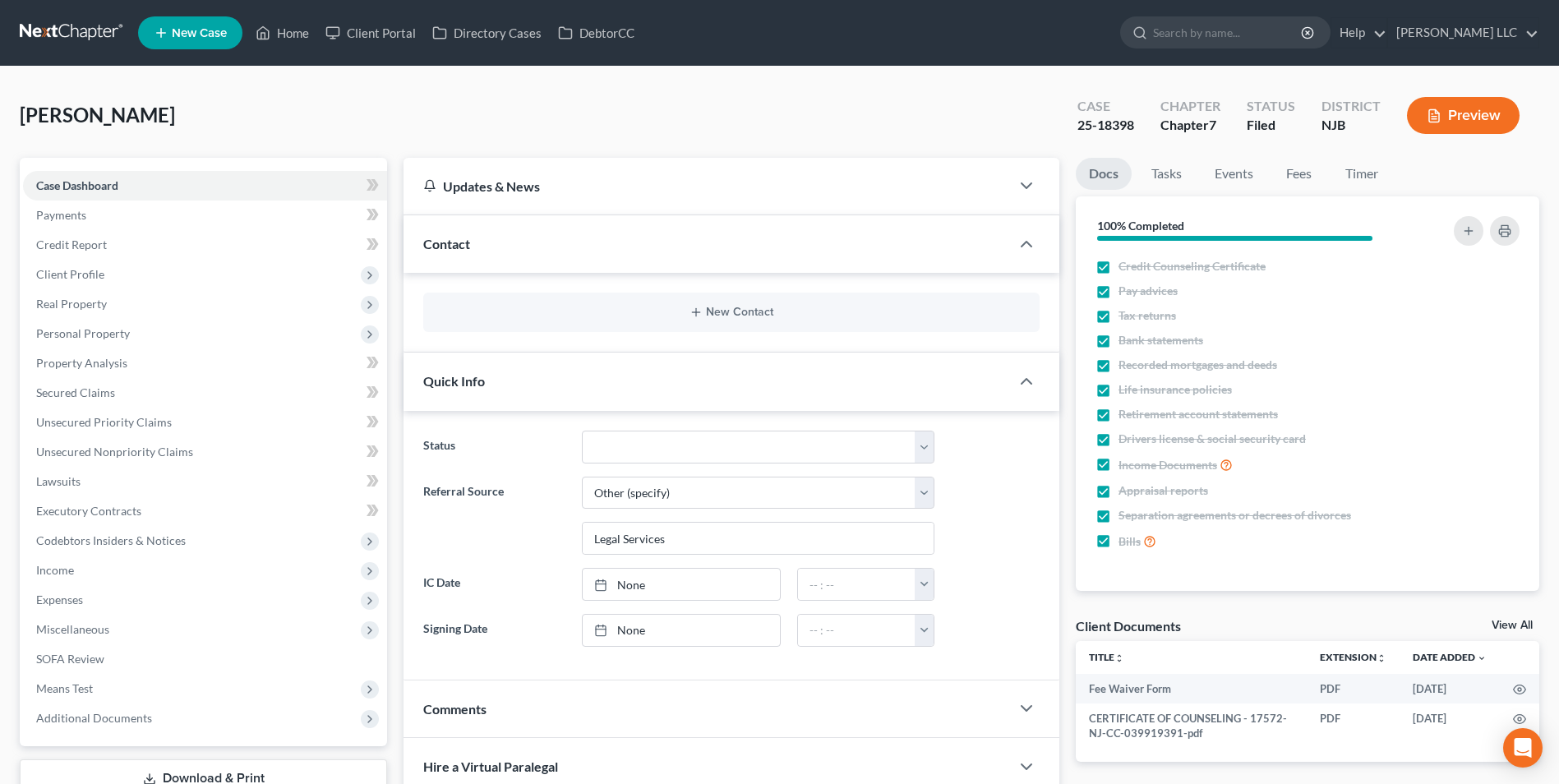
click at [83, 33] on link at bounding box center [71, 32] width 105 height 30
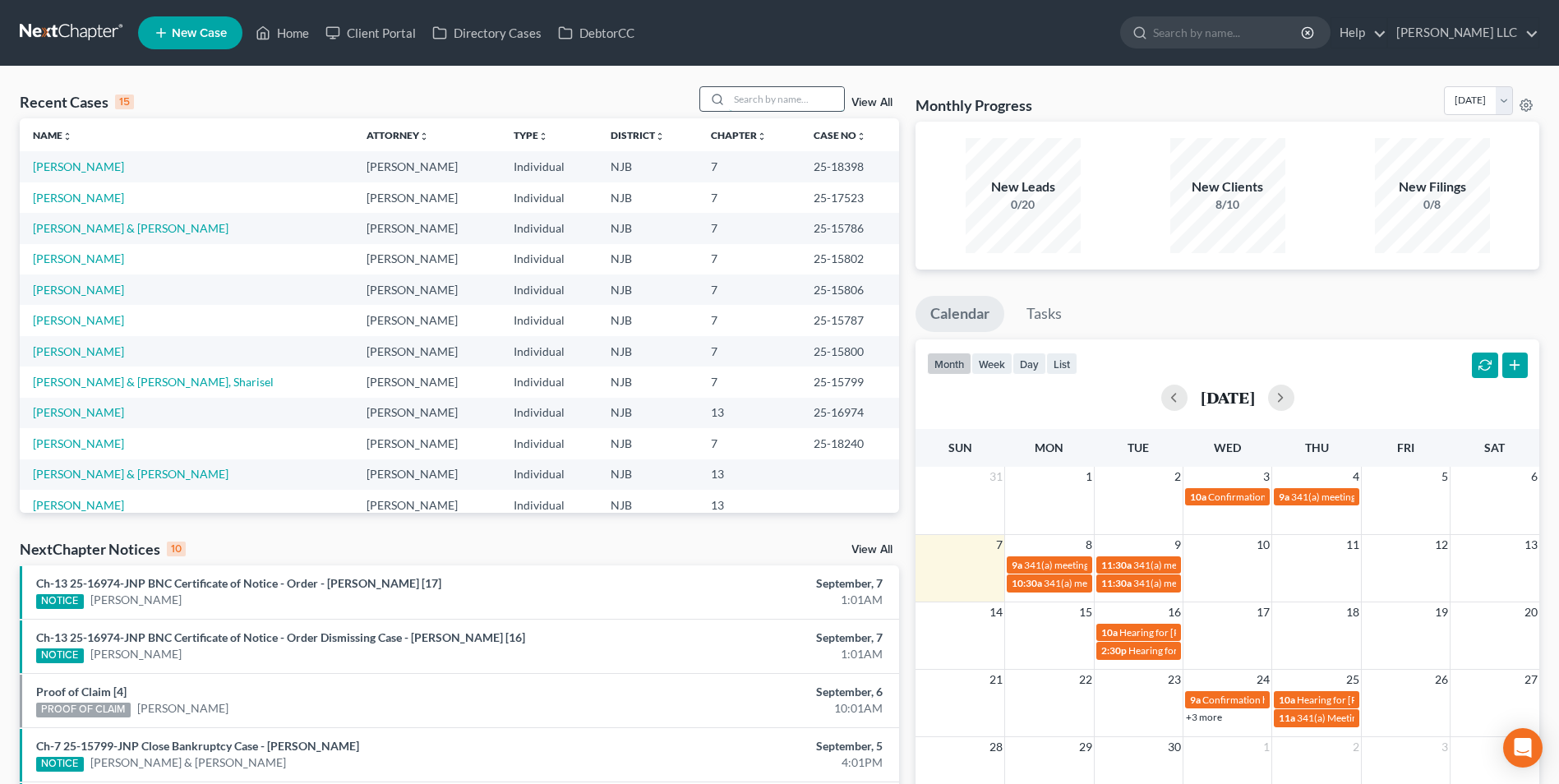
click at [780, 99] on input "search" at bounding box center [786, 99] width 115 height 24
type input "porter"
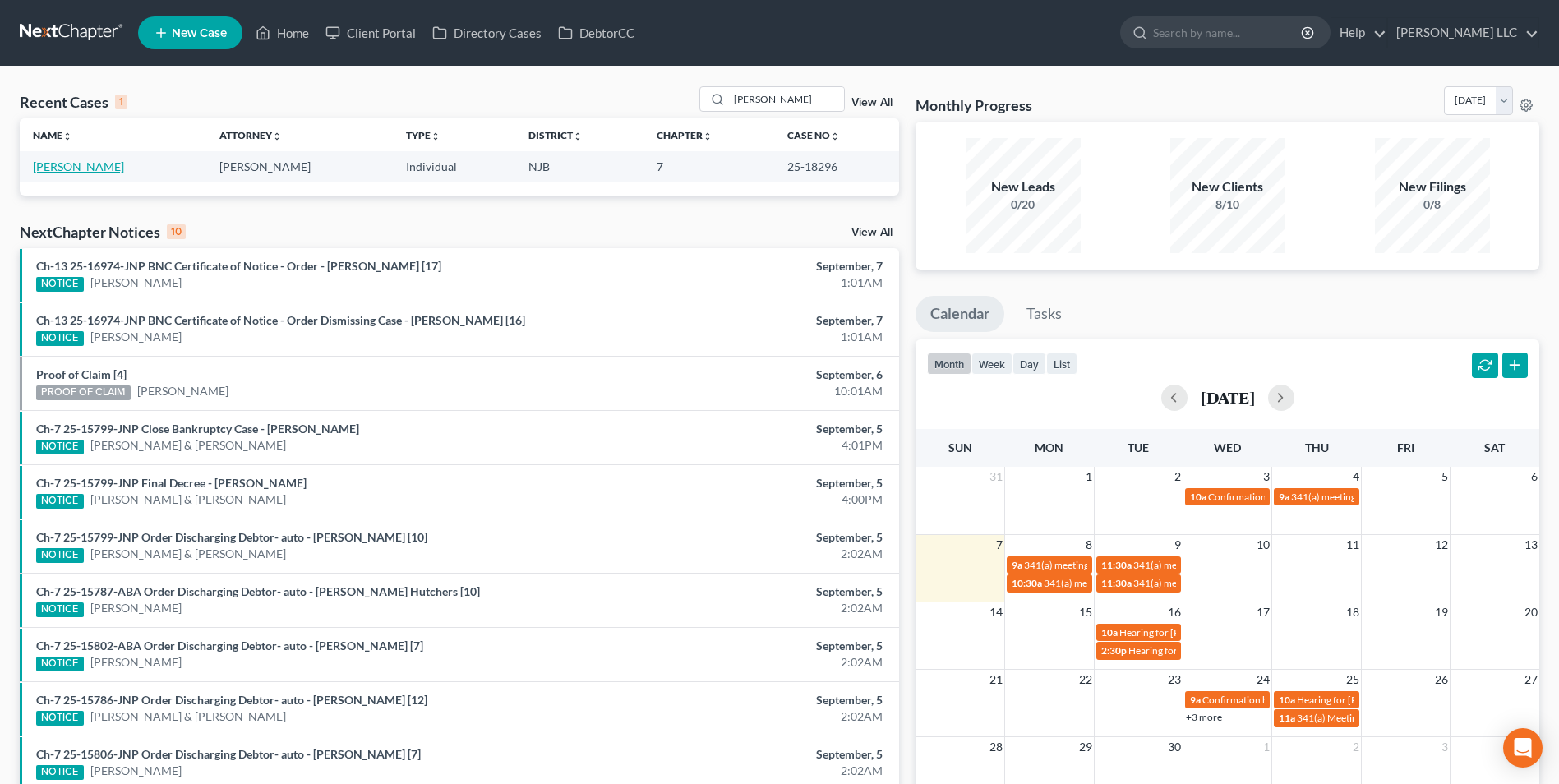
click at [88, 169] on link "[PERSON_NAME]" at bounding box center [78, 166] width 91 height 14
select select "4"
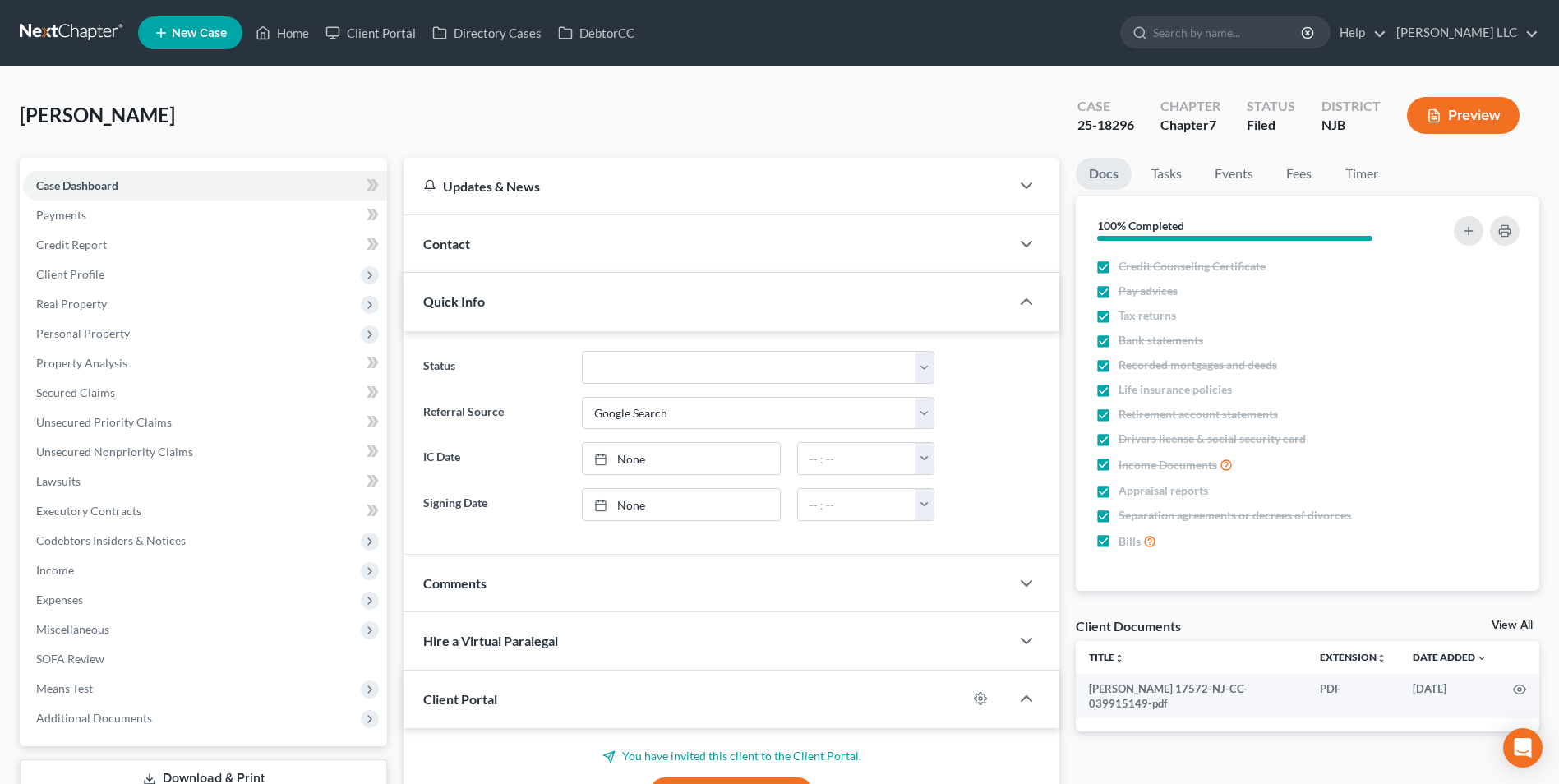
click at [674, 248] on div "Contact" at bounding box center [706, 243] width 606 height 57
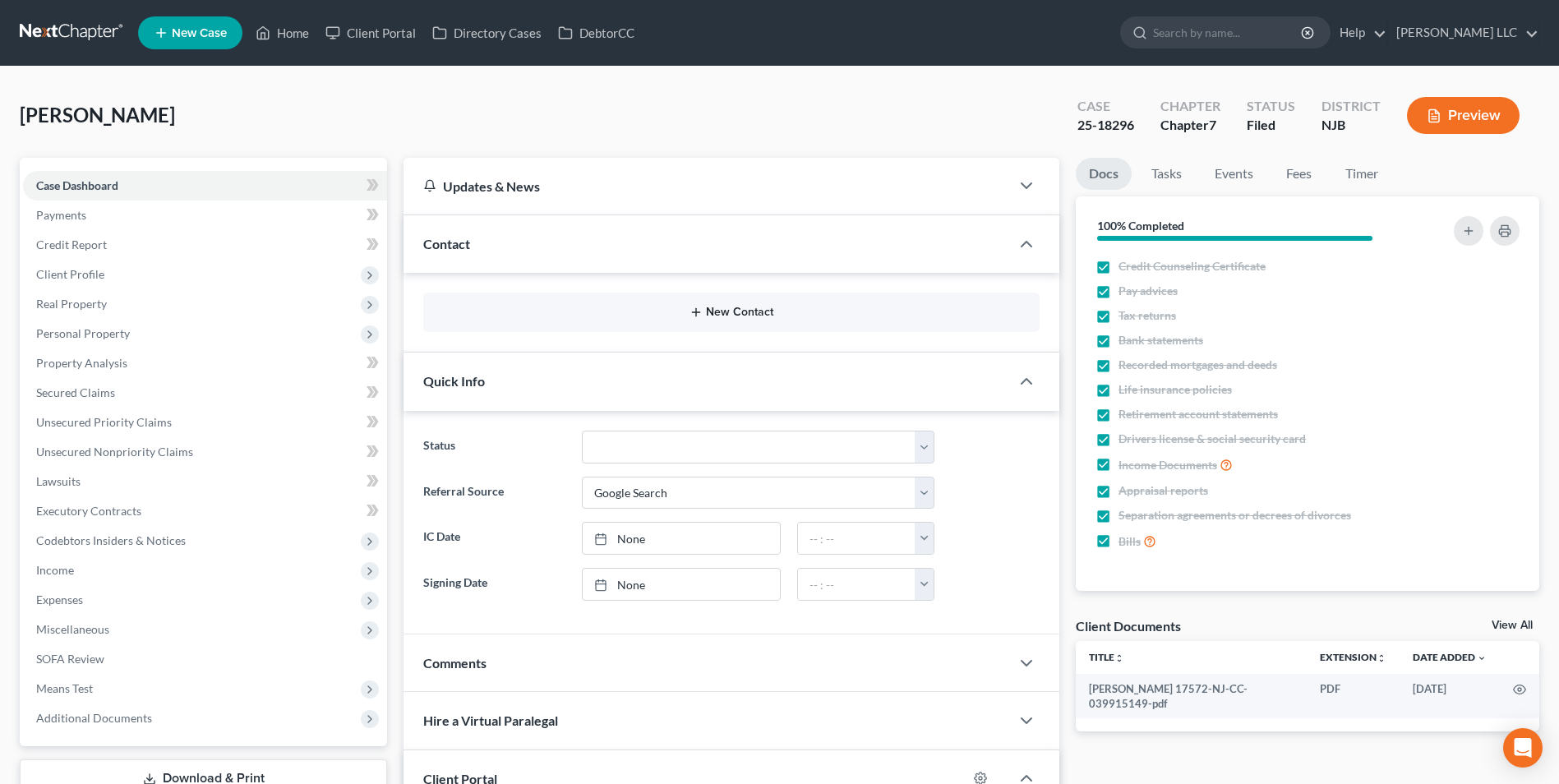
click at [692, 314] on icon "button" at bounding box center [696, 312] width 13 height 13
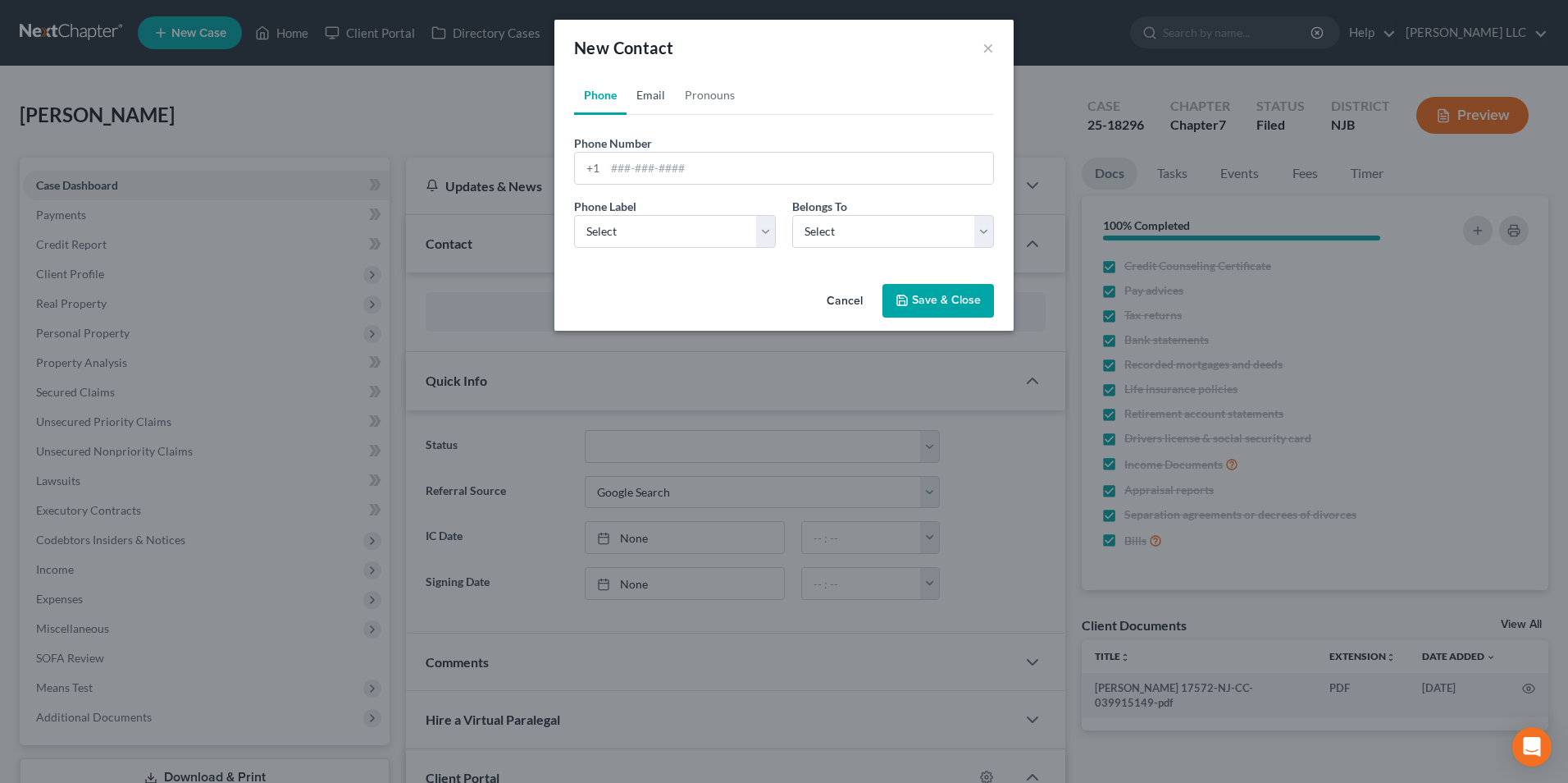
click at [656, 90] on link "Email" at bounding box center [651, 95] width 48 height 40
click at [639, 172] on input "email" at bounding box center [798, 169] width 388 height 32
paste input "stephanie porter <stephporter92x@gmail.com>"
type input "stephporter92x@gmail.com"
click at [666, 238] on select "Select Home Work Other" at bounding box center [675, 231] width 202 height 32
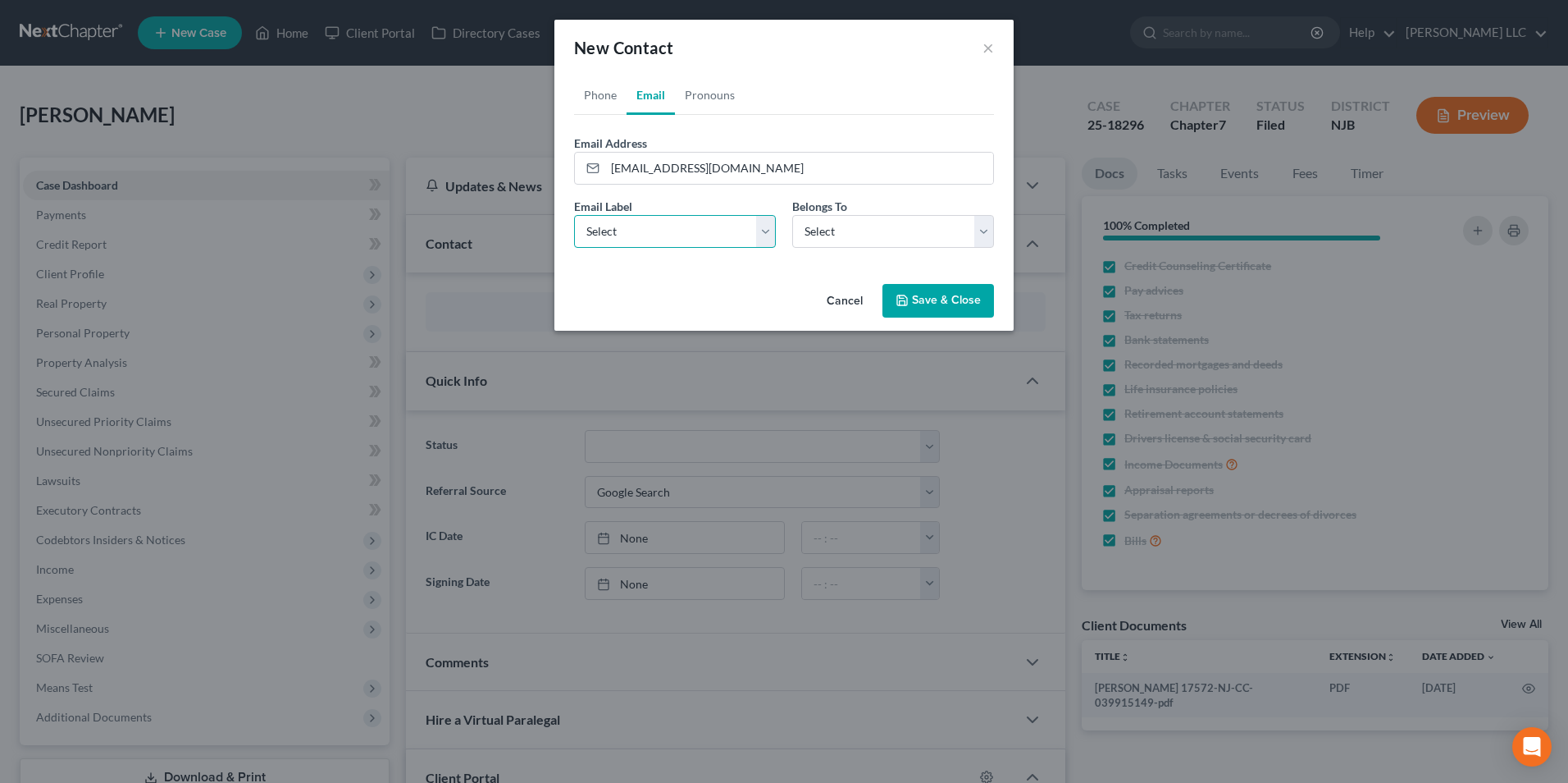
select select "0"
click at [574, 215] on select "Select Home Work Other" at bounding box center [675, 231] width 202 height 32
drag, startPoint x: 872, startPoint y: 226, endPoint x: 861, endPoint y: 246, distance: 22.8
click at [872, 226] on select "Select Client Other" at bounding box center [893, 231] width 202 height 32
select select "0"
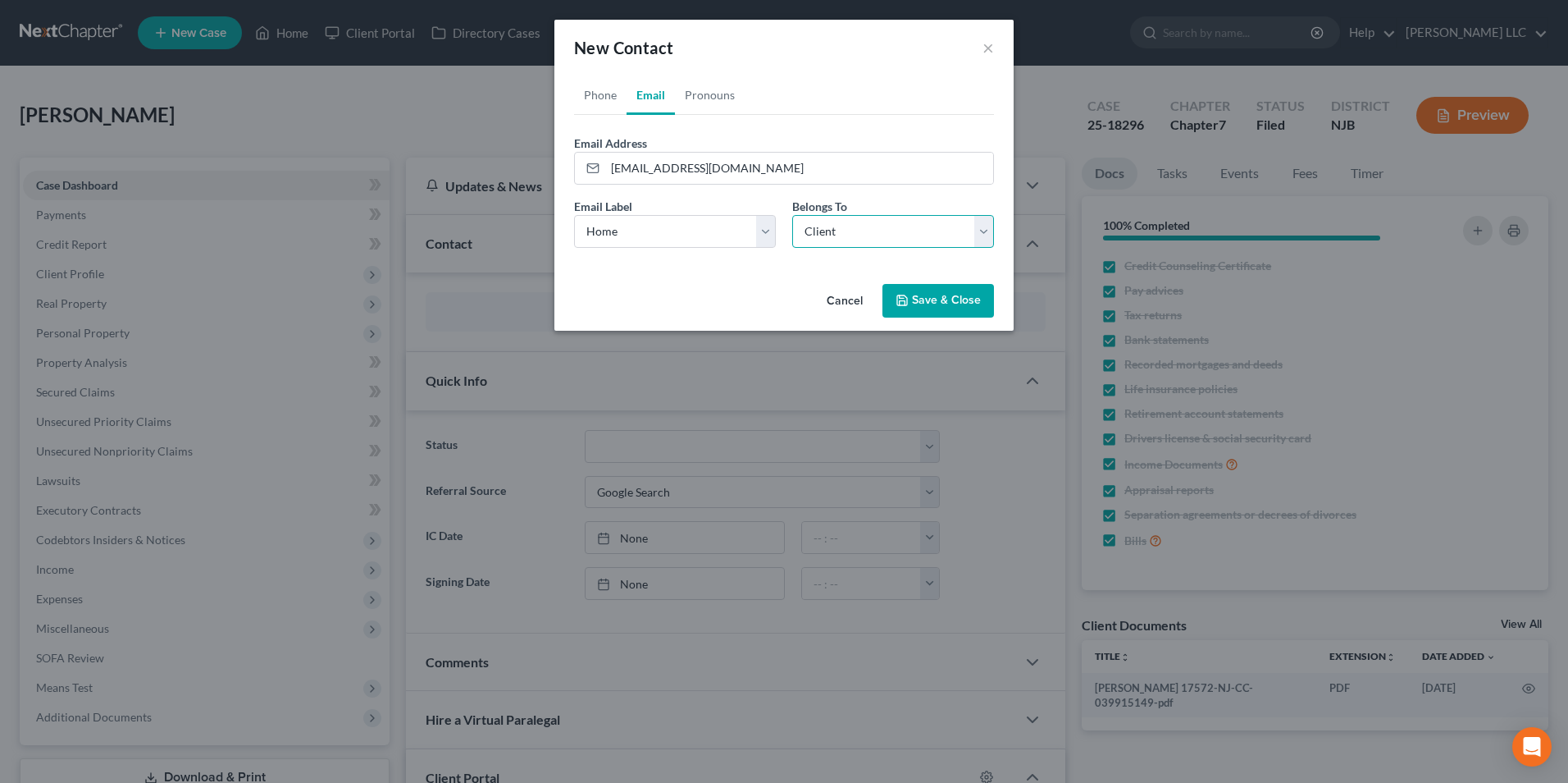
click at [792, 215] on select "Select Client Other" at bounding box center [893, 231] width 202 height 32
click at [917, 307] on button "Save & Close" at bounding box center [938, 300] width 111 height 34
